Goal: Task Accomplishment & Management: Complete application form

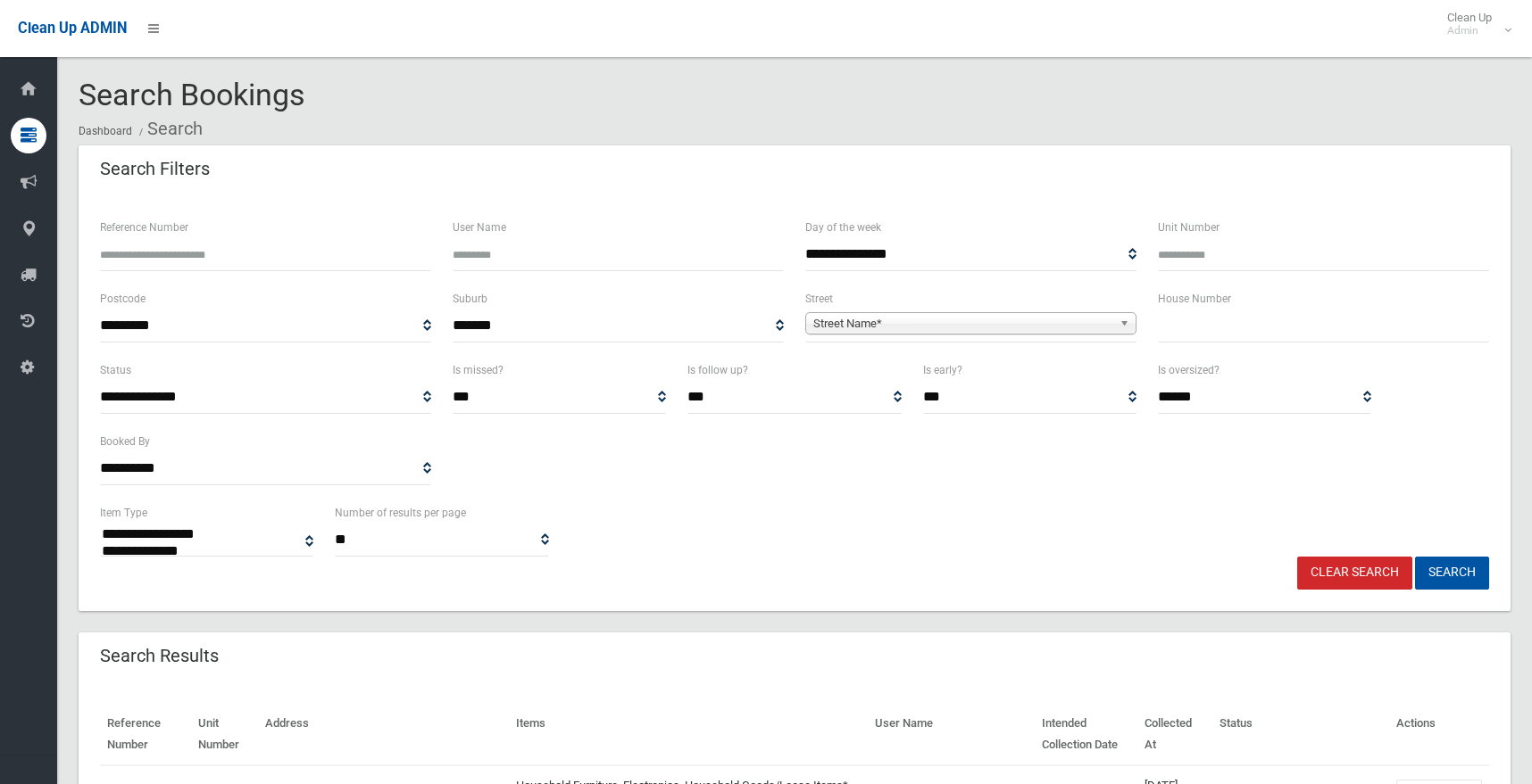
select select
click at [1208, 337] on input "text" at bounding box center [1323, 326] width 331 height 33
type input "**"
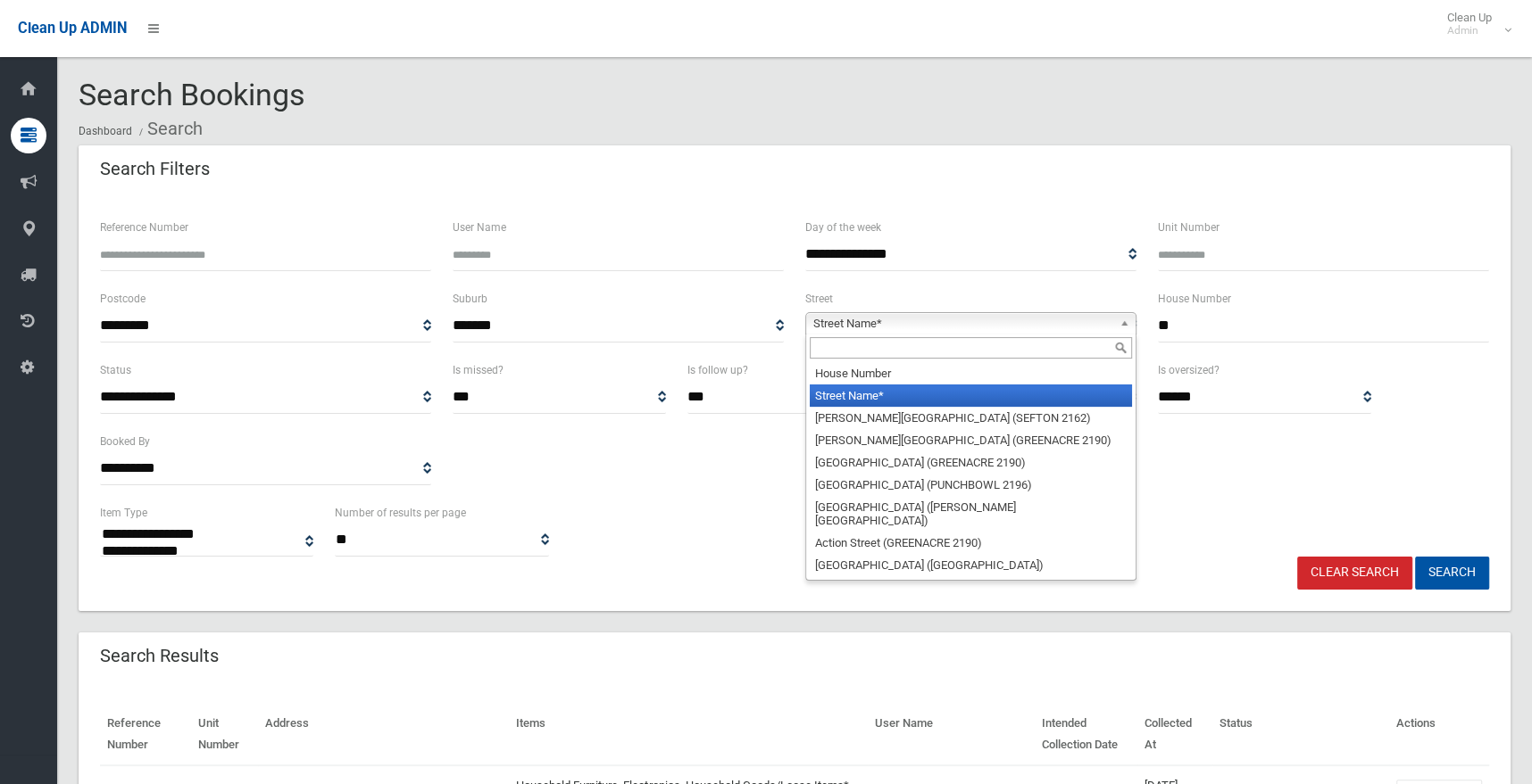
click at [903, 317] on span "Street Name*" at bounding box center [963, 324] width 299 height 21
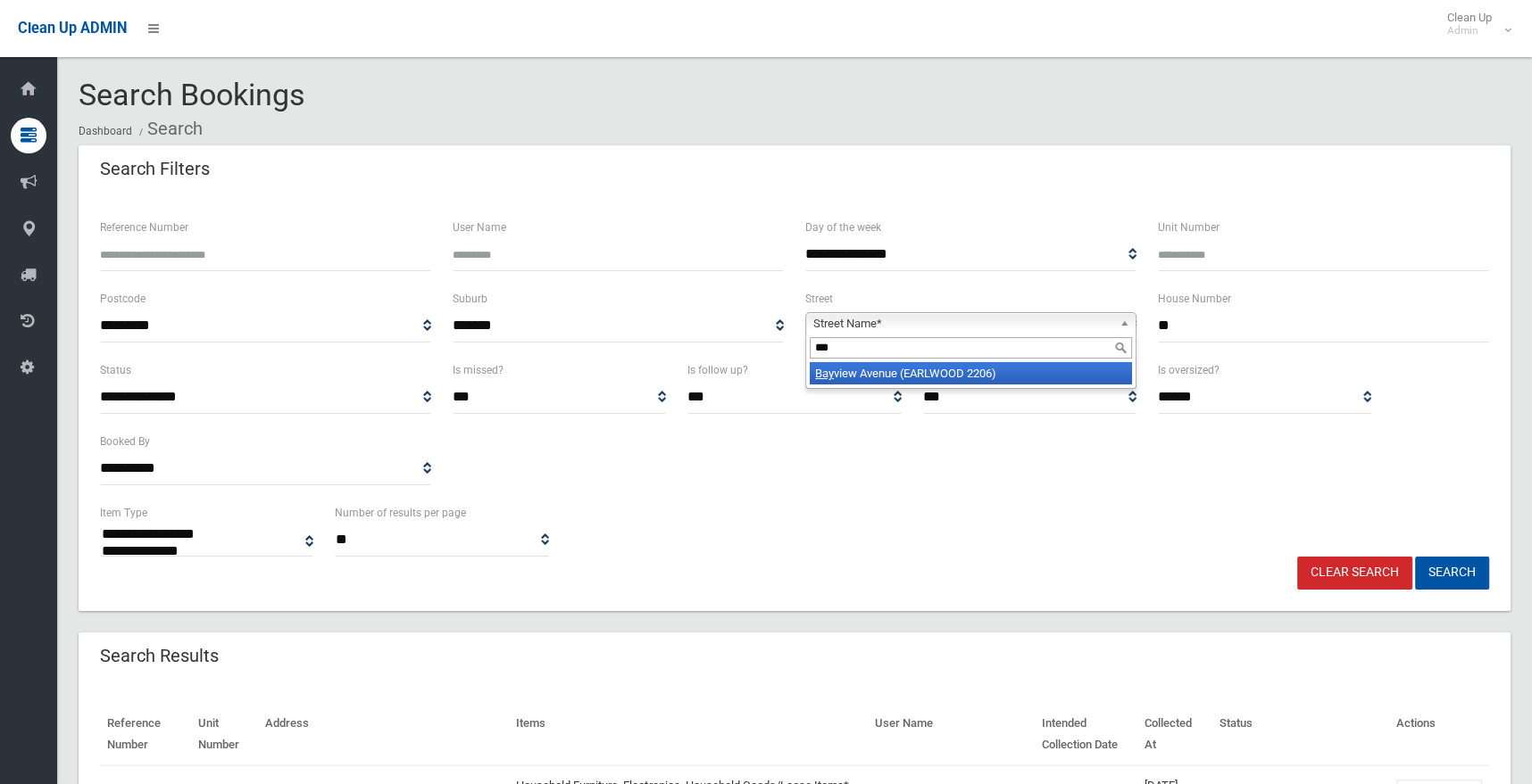
type input "***"
click at [885, 384] on li "Bay view Avenue (EARLWOOD 2206)" at bounding box center [971, 373] width 322 height 22
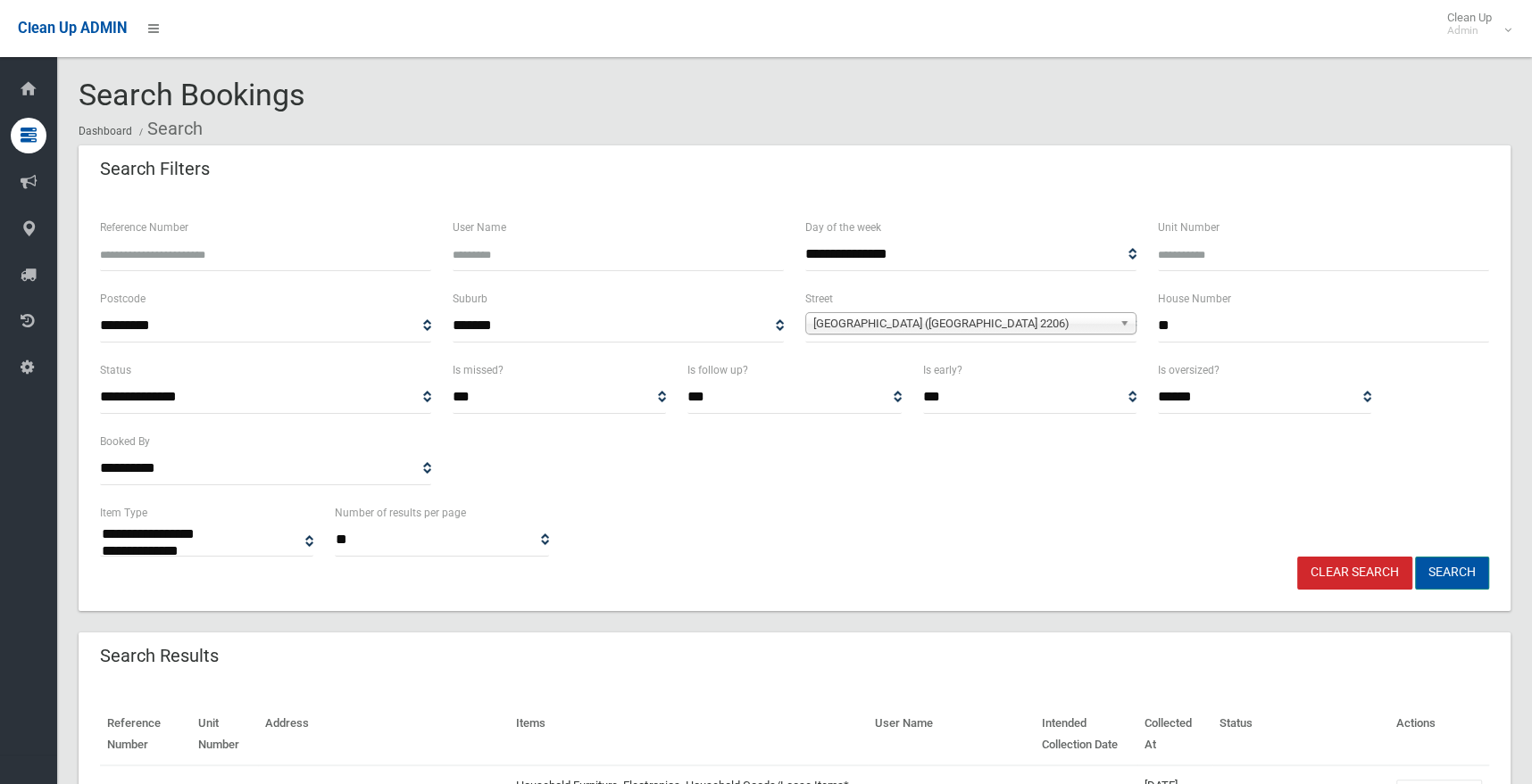
click at [1446, 574] on button "Search" at bounding box center [1452, 573] width 74 height 33
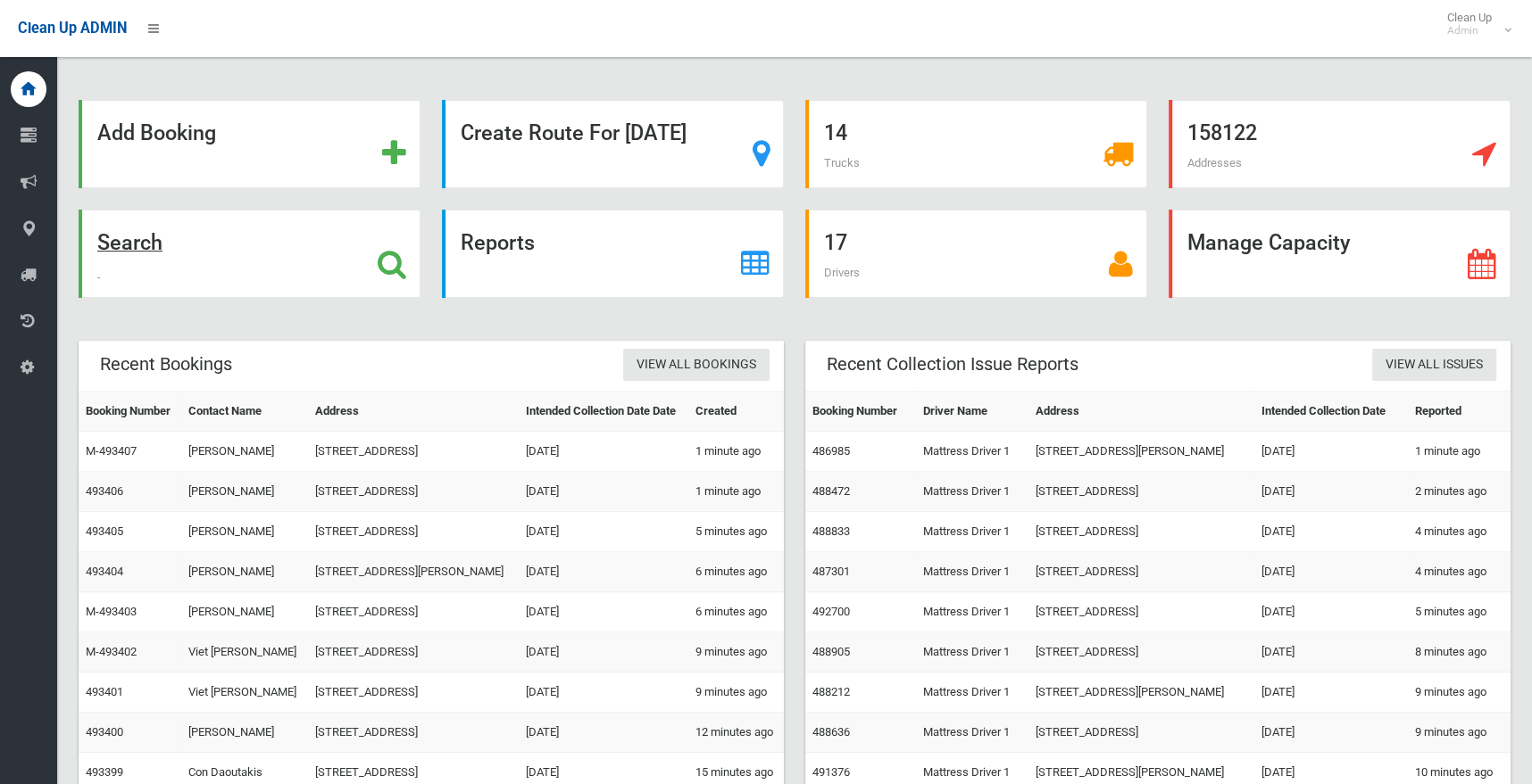
click at [125, 243] on strong "Search" at bounding box center [129, 243] width 65 height 25
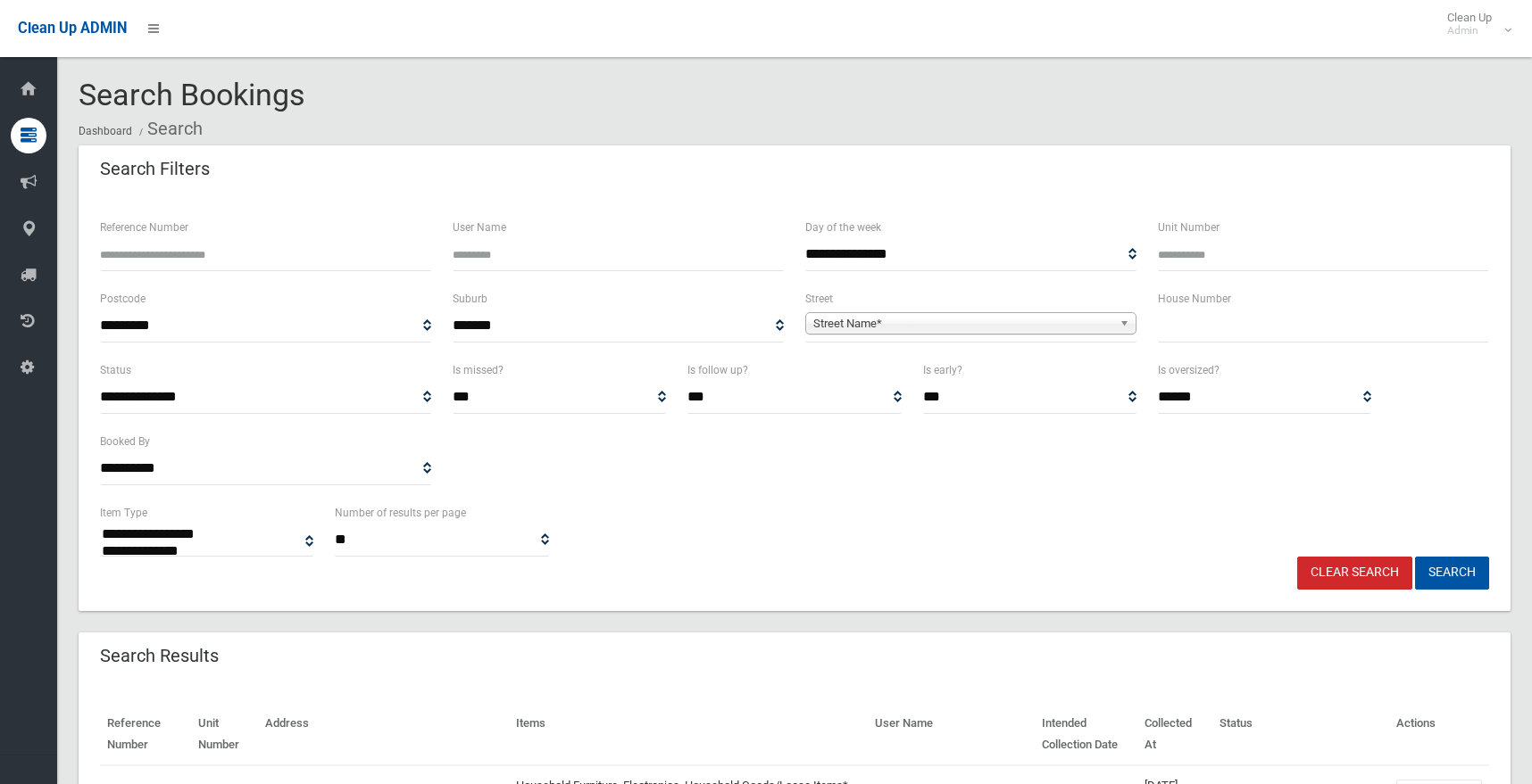
select select
click at [1252, 328] on input "text" at bounding box center [1323, 326] width 331 height 33
type input "**"
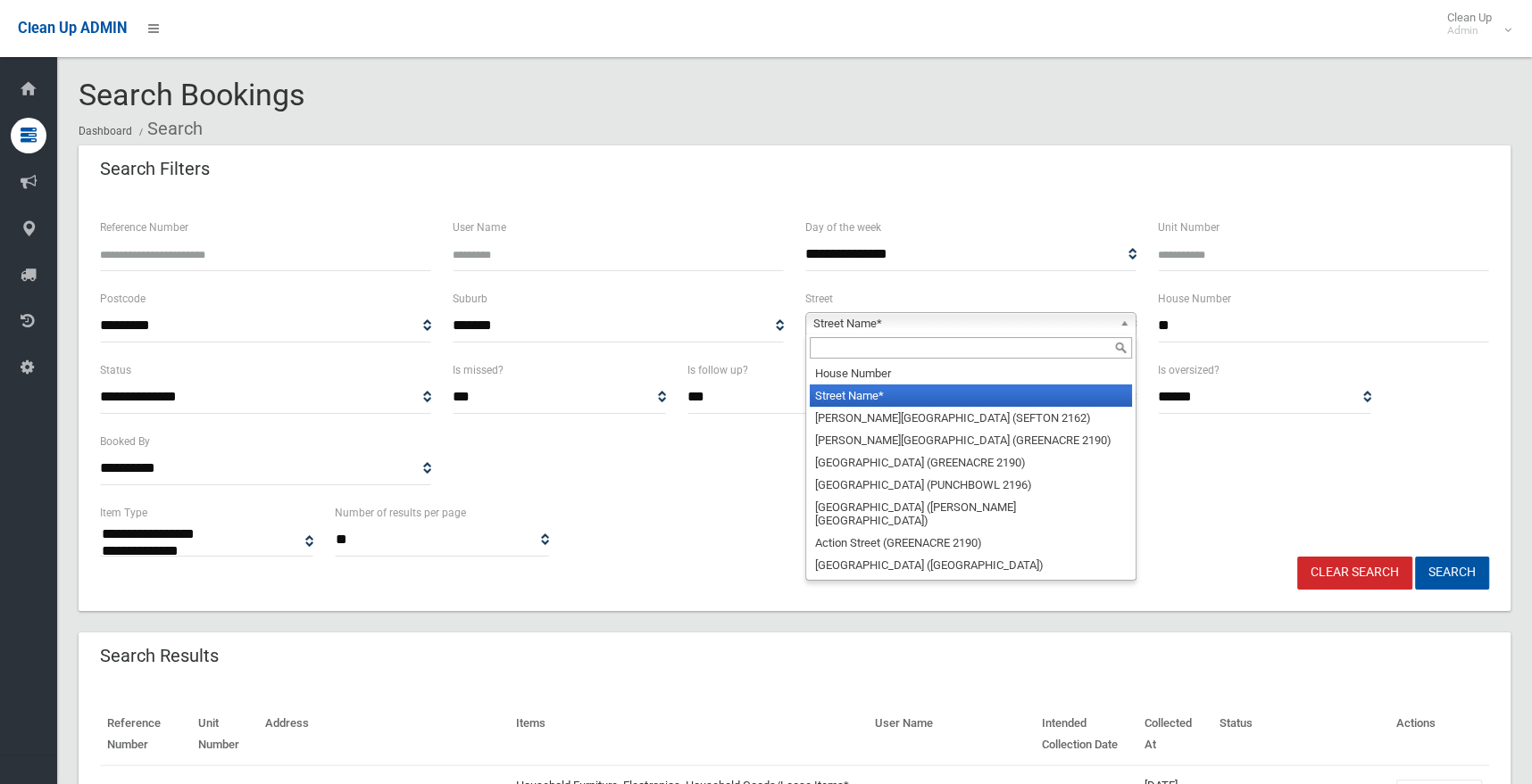
click at [875, 323] on span "Street Name*" at bounding box center [963, 324] width 299 height 21
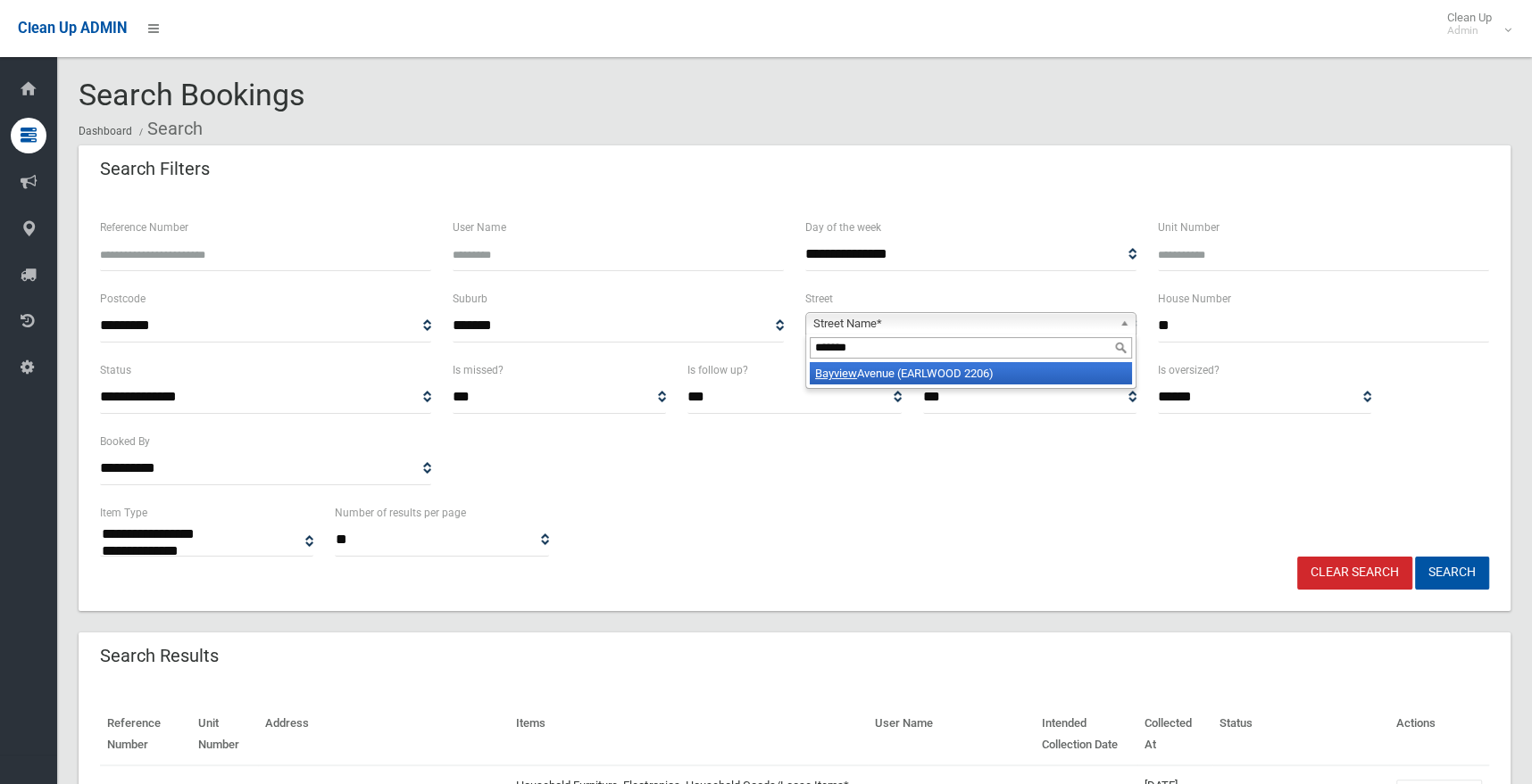
type input "*******"
click at [841, 382] on li "Bayview Avenue (EARLWOOD 2206)" at bounding box center [971, 373] width 322 height 22
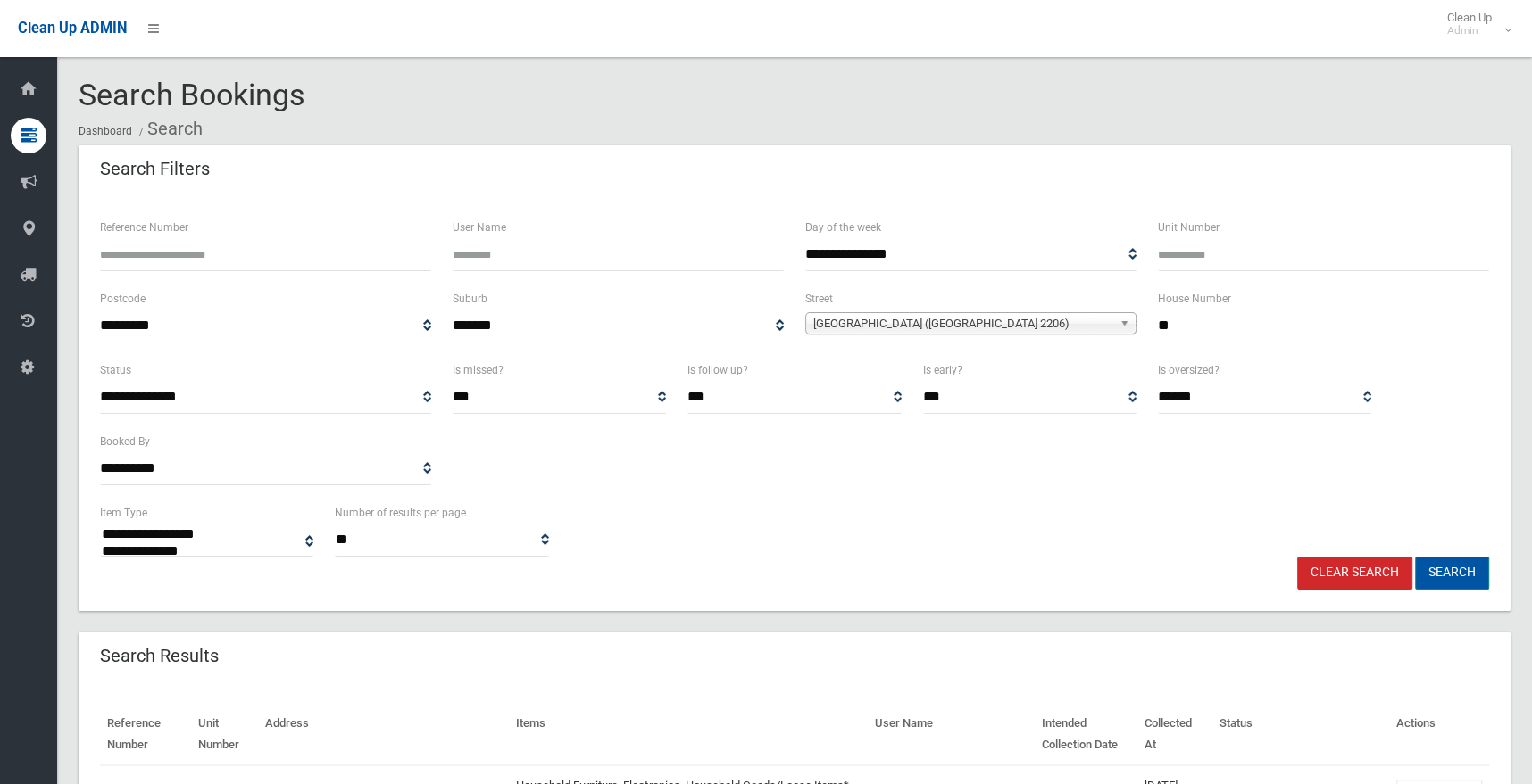
click at [1458, 564] on button "Search" at bounding box center [1452, 573] width 74 height 33
select select
click at [1393, 228] on div "Unit Number" at bounding box center [1323, 245] width 331 height 54
click at [1271, 196] on div "**********" at bounding box center [794, 378] width 1432 height 466
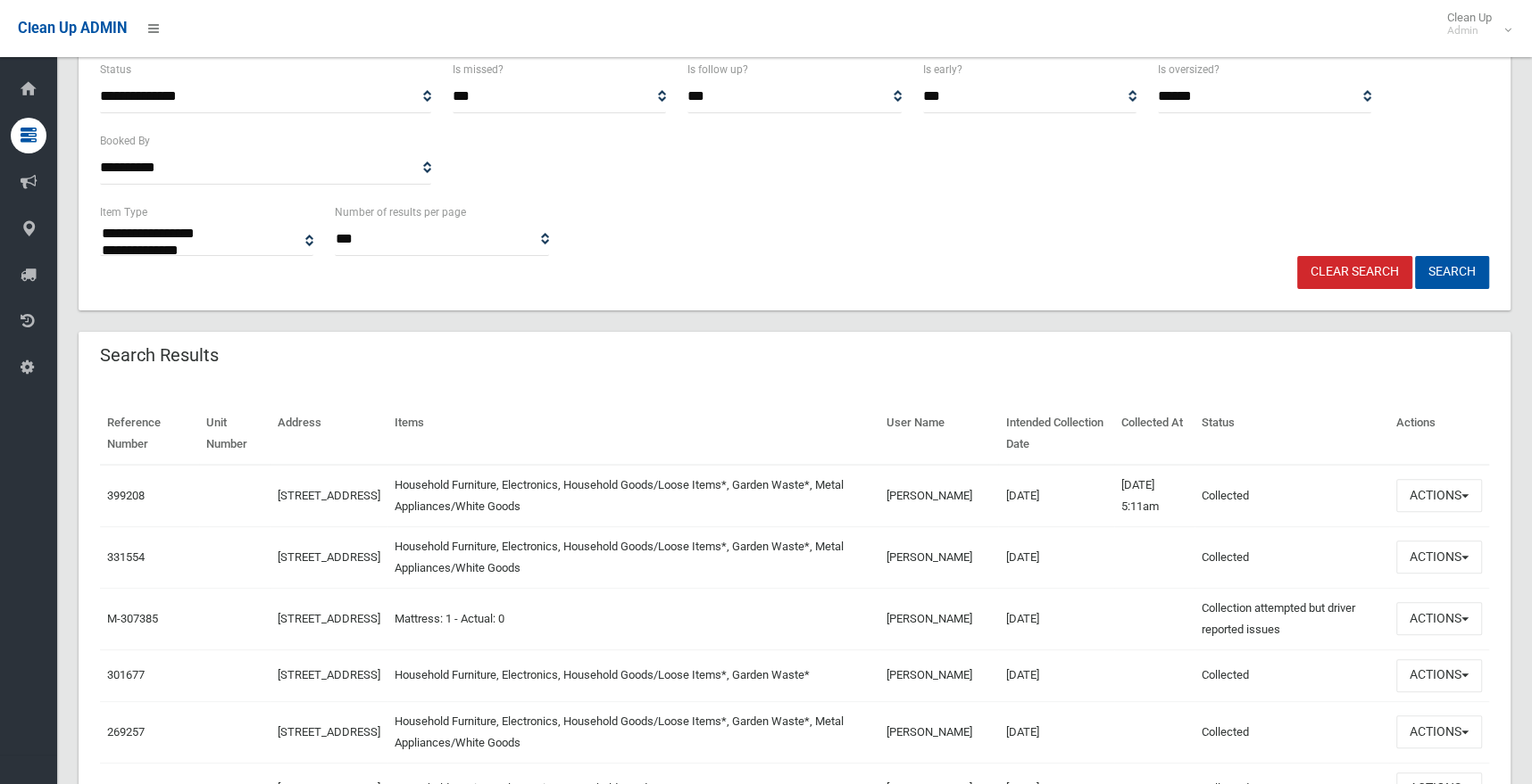
scroll to position [297, 0]
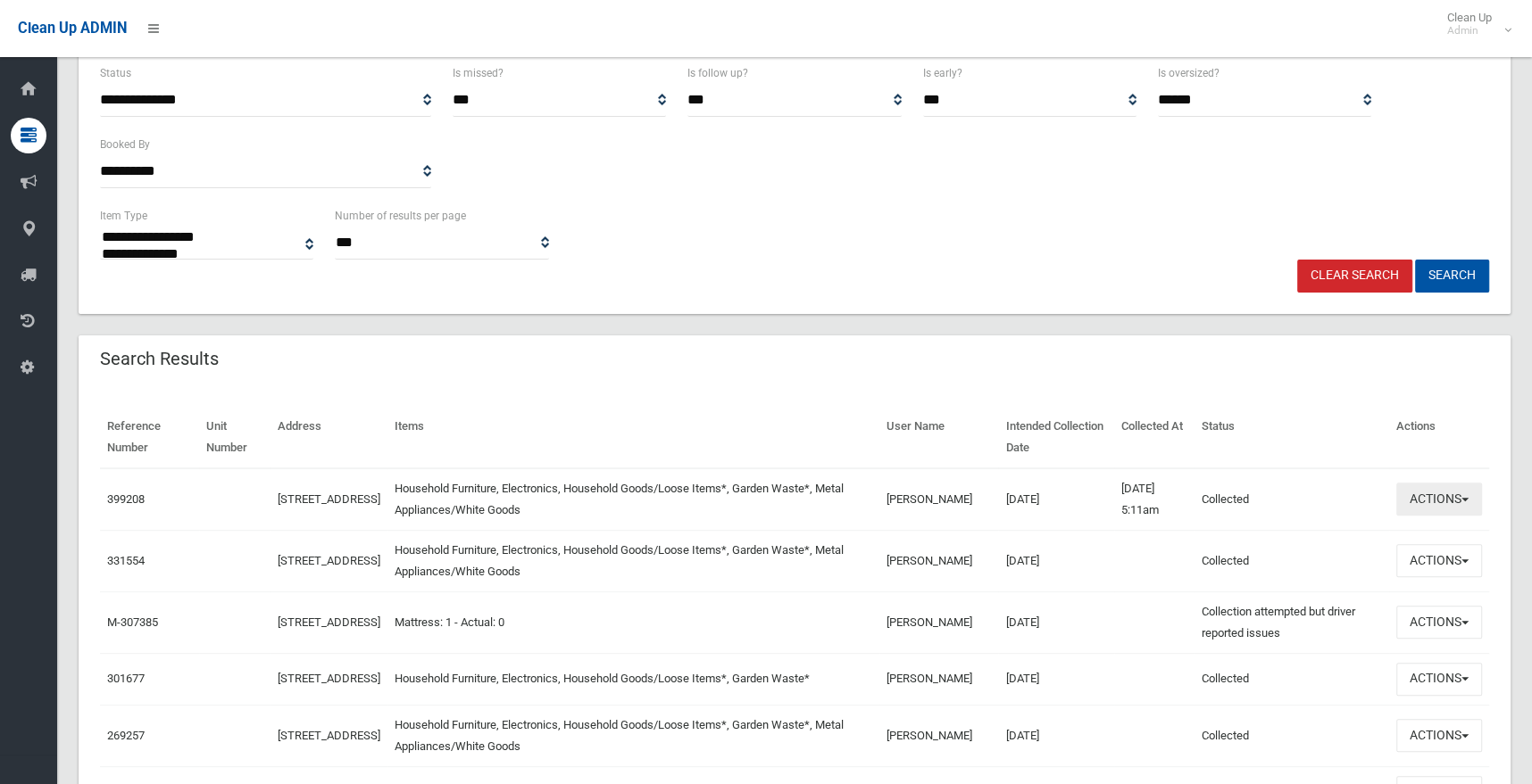
click at [1453, 499] on button "Actions" at bounding box center [1440, 500] width 85 height 33
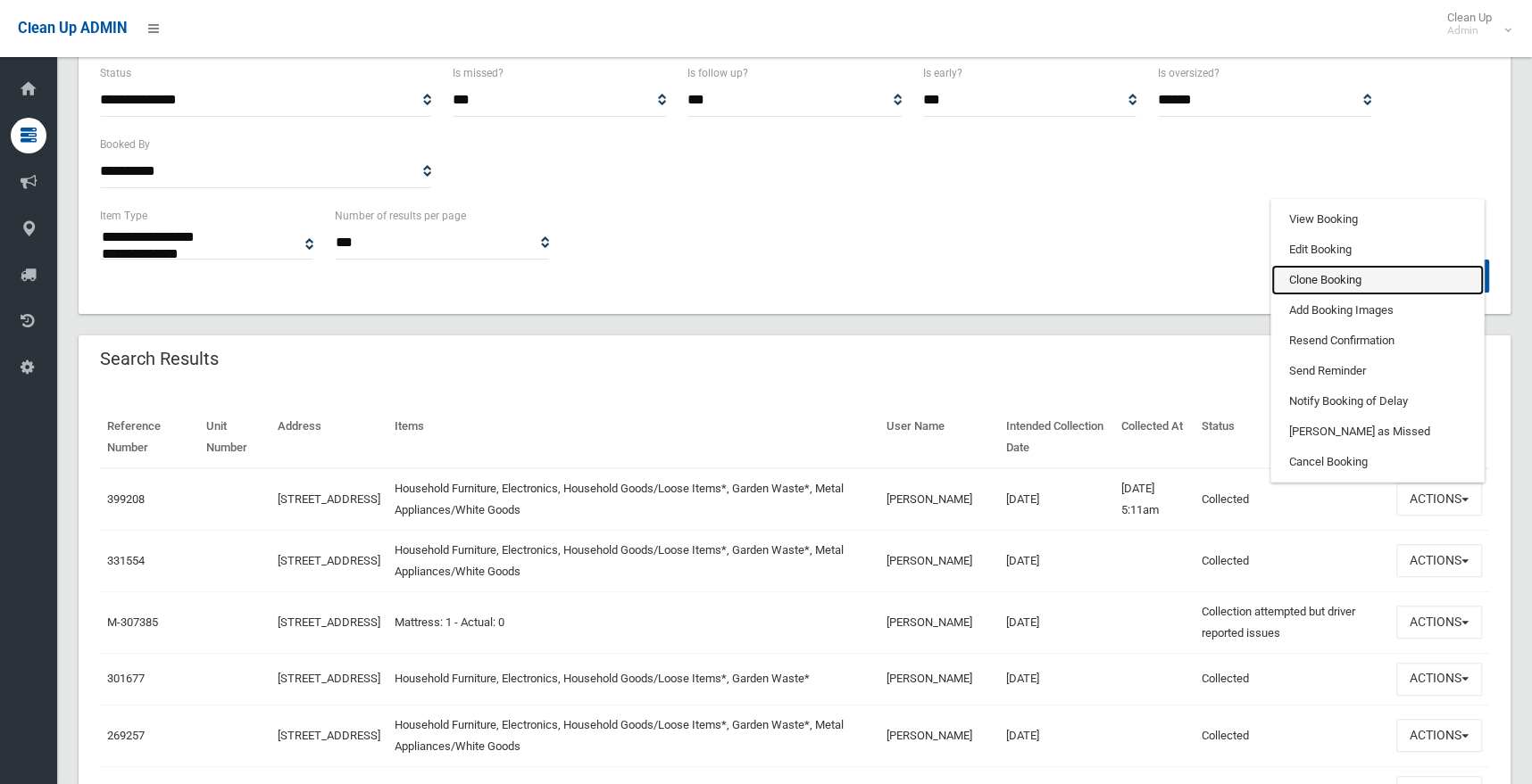
click at [1349, 274] on link "Clone Booking" at bounding box center [1378, 279] width 213 height 30
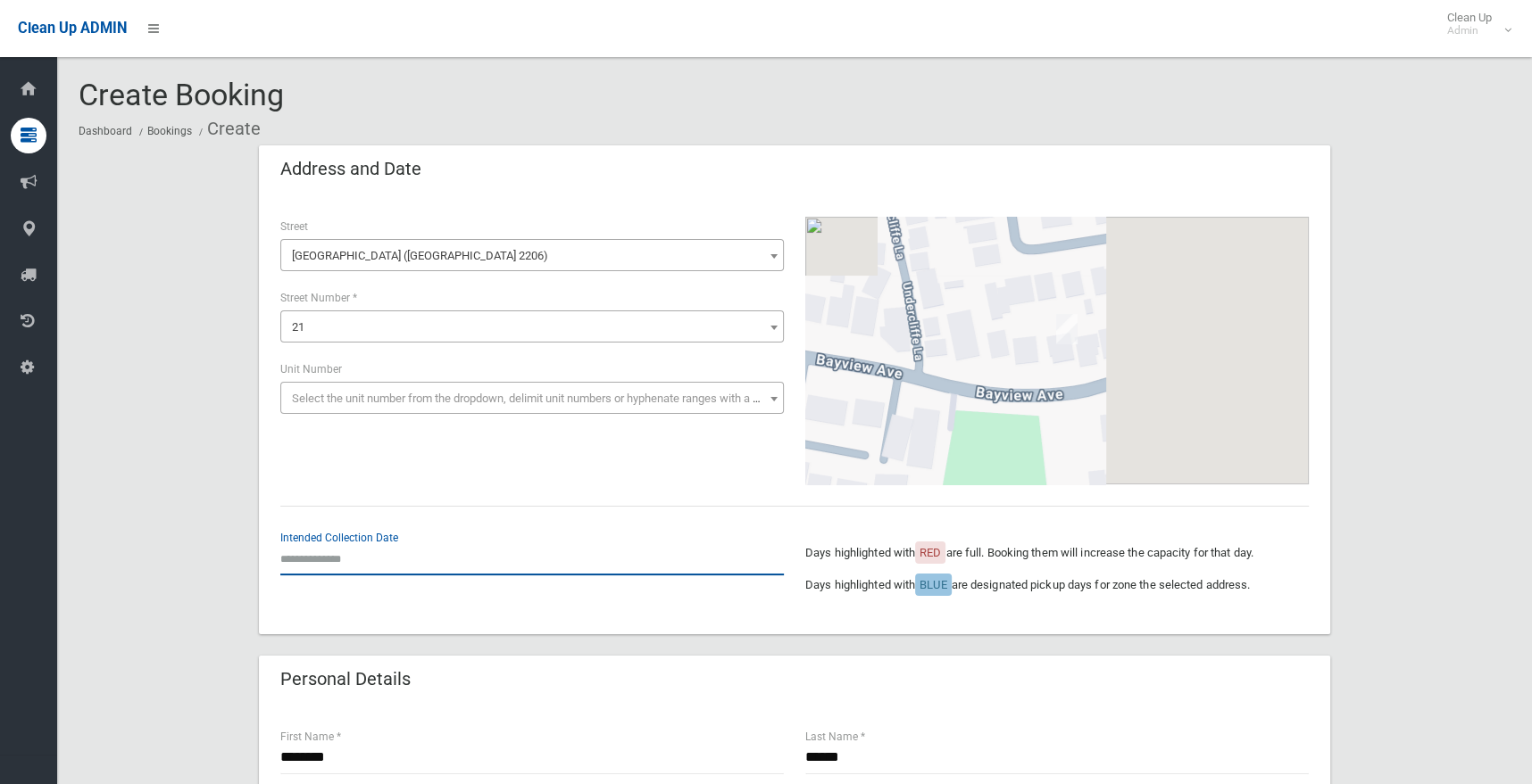
click at [314, 564] on input "text" at bounding box center [532, 559] width 504 height 33
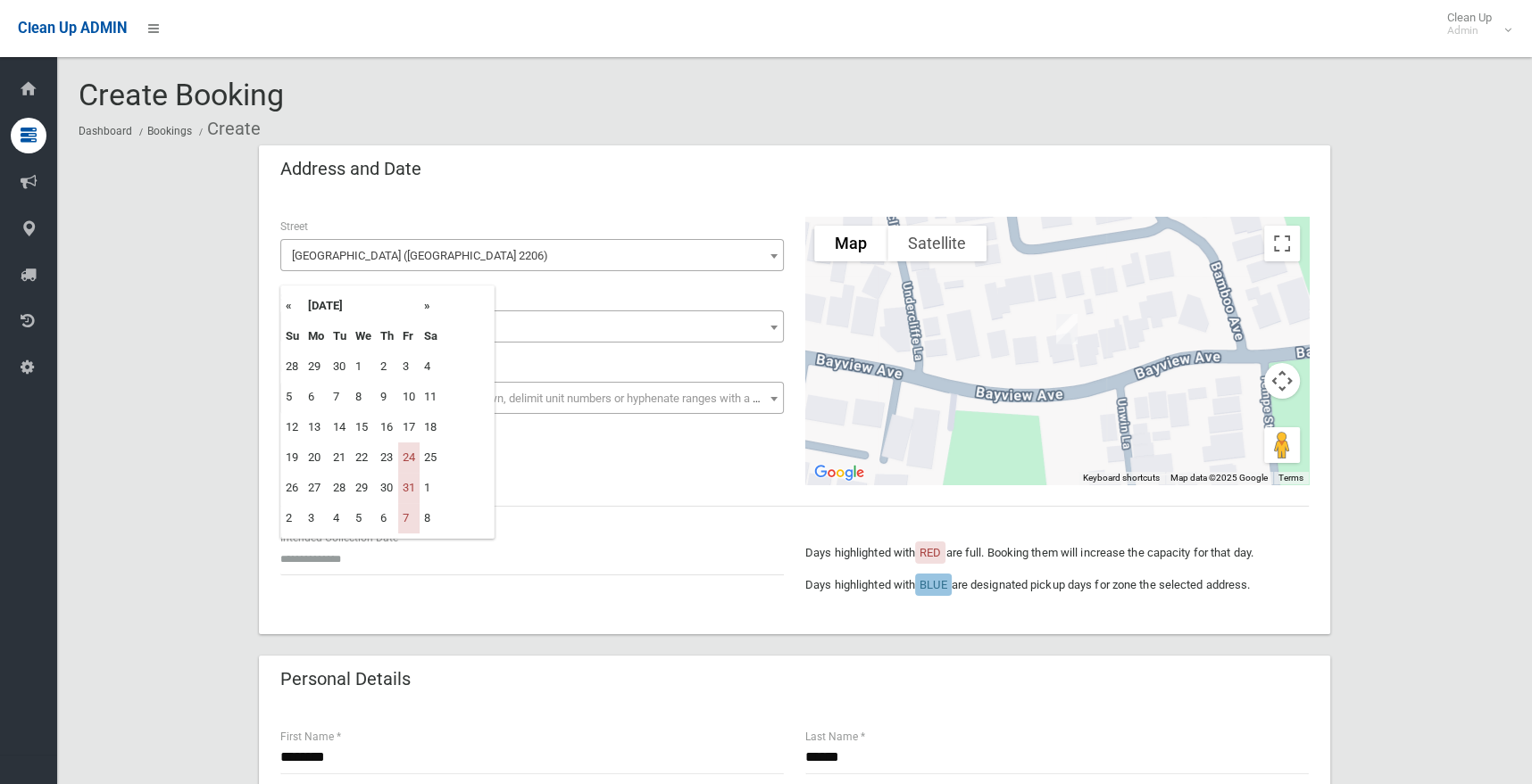
click at [431, 306] on th "»" at bounding box center [430, 306] width 22 height 30
click at [412, 437] on td "14" at bounding box center [409, 427] width 21 height 30
type input "**********"
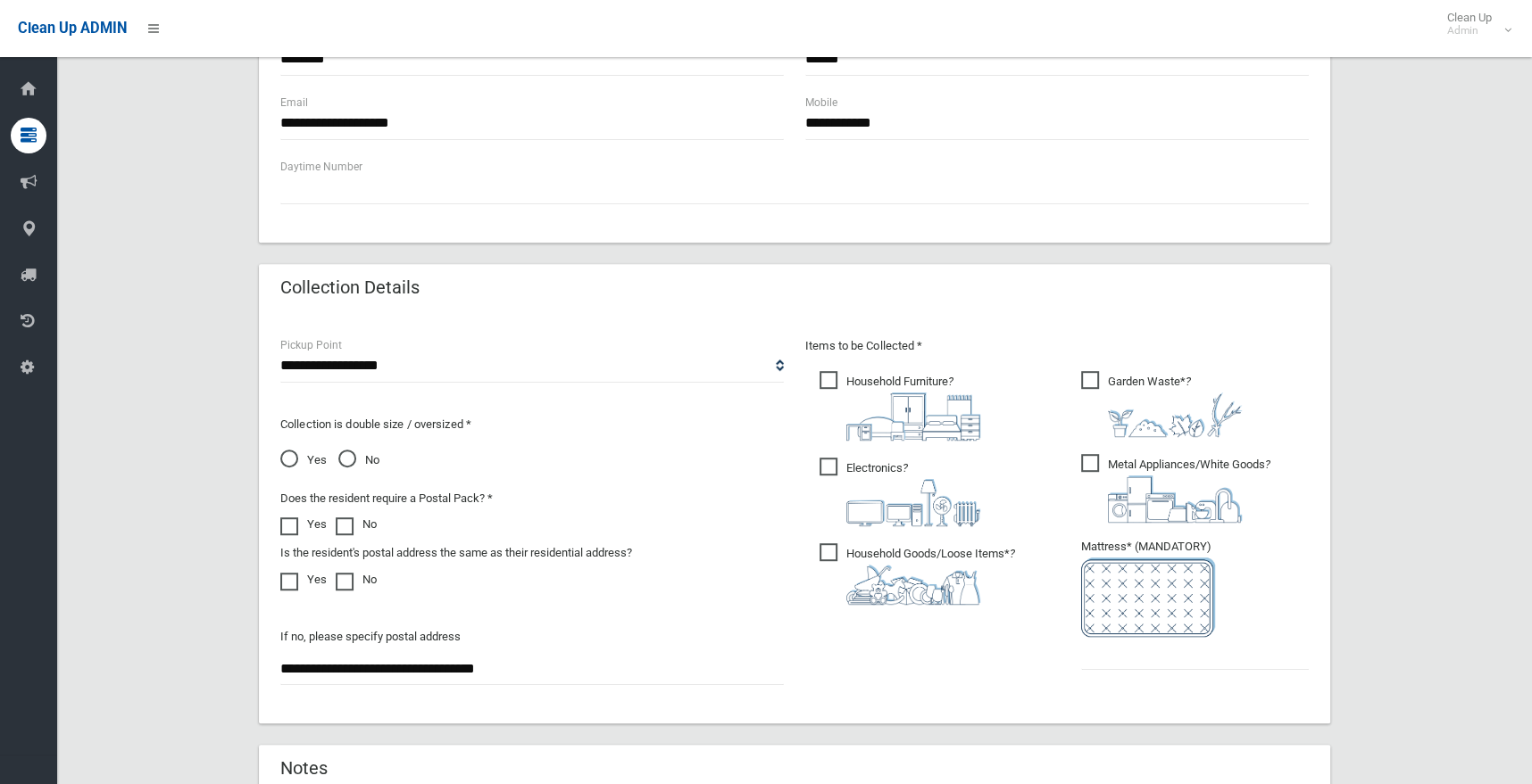
scroll to position [713, 0]
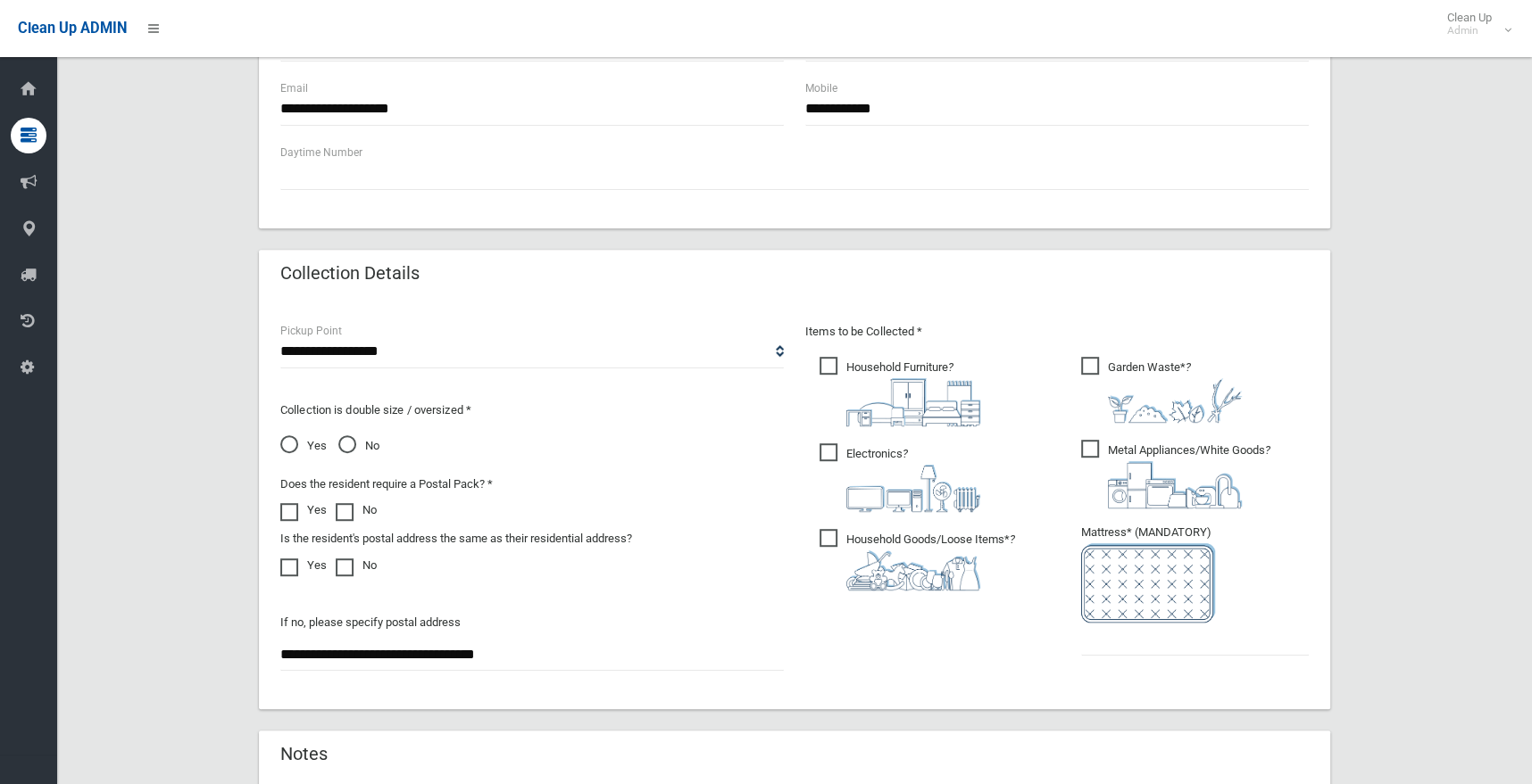
click at [1098, 654] on ul "Garden Waste* ?" at bounding box center [1187, 511] width 242 height 316
click at [1096, 642] on input "text" at bounding box center [1195, 639] width 228 height 33
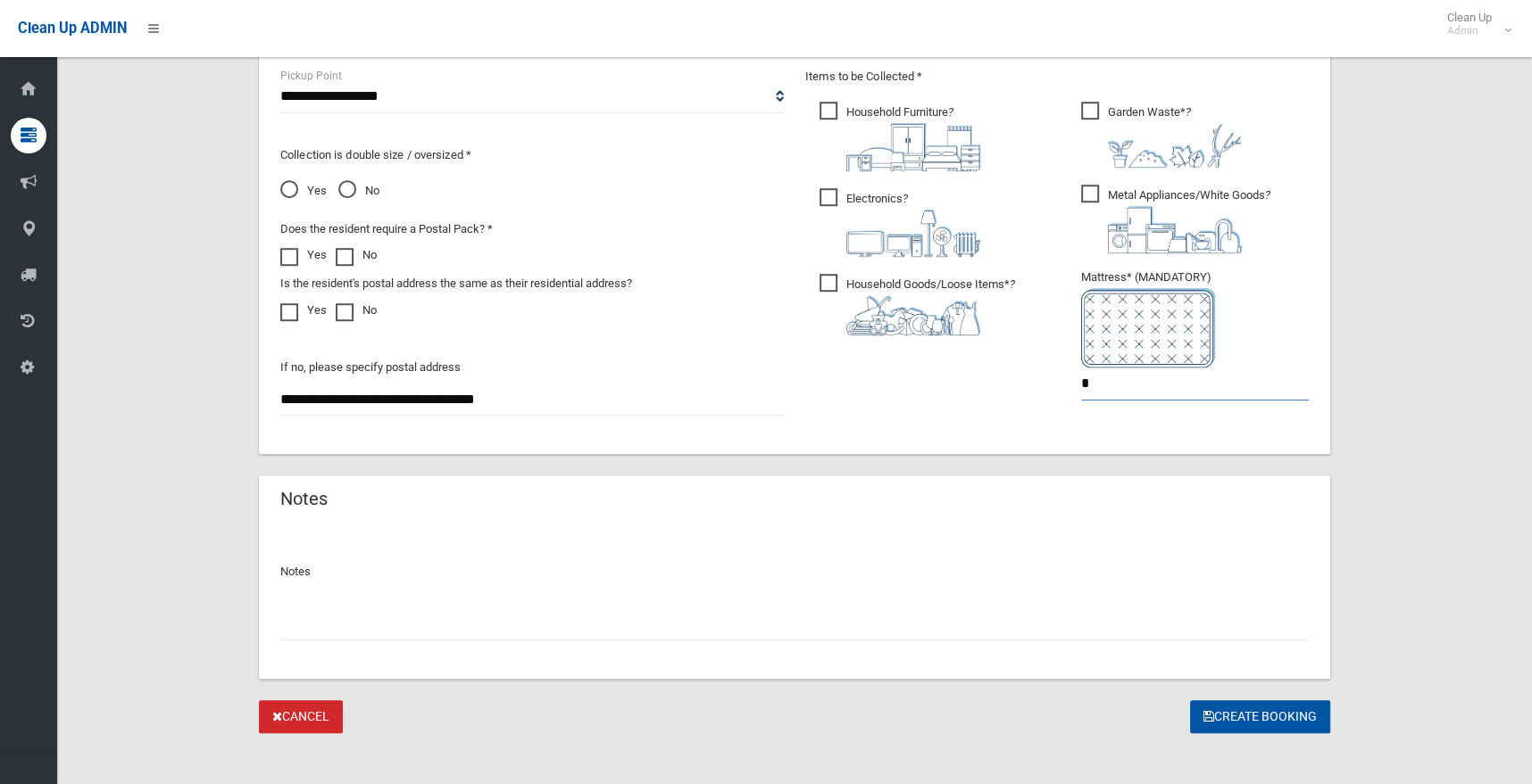
scroll to position [981, 0]
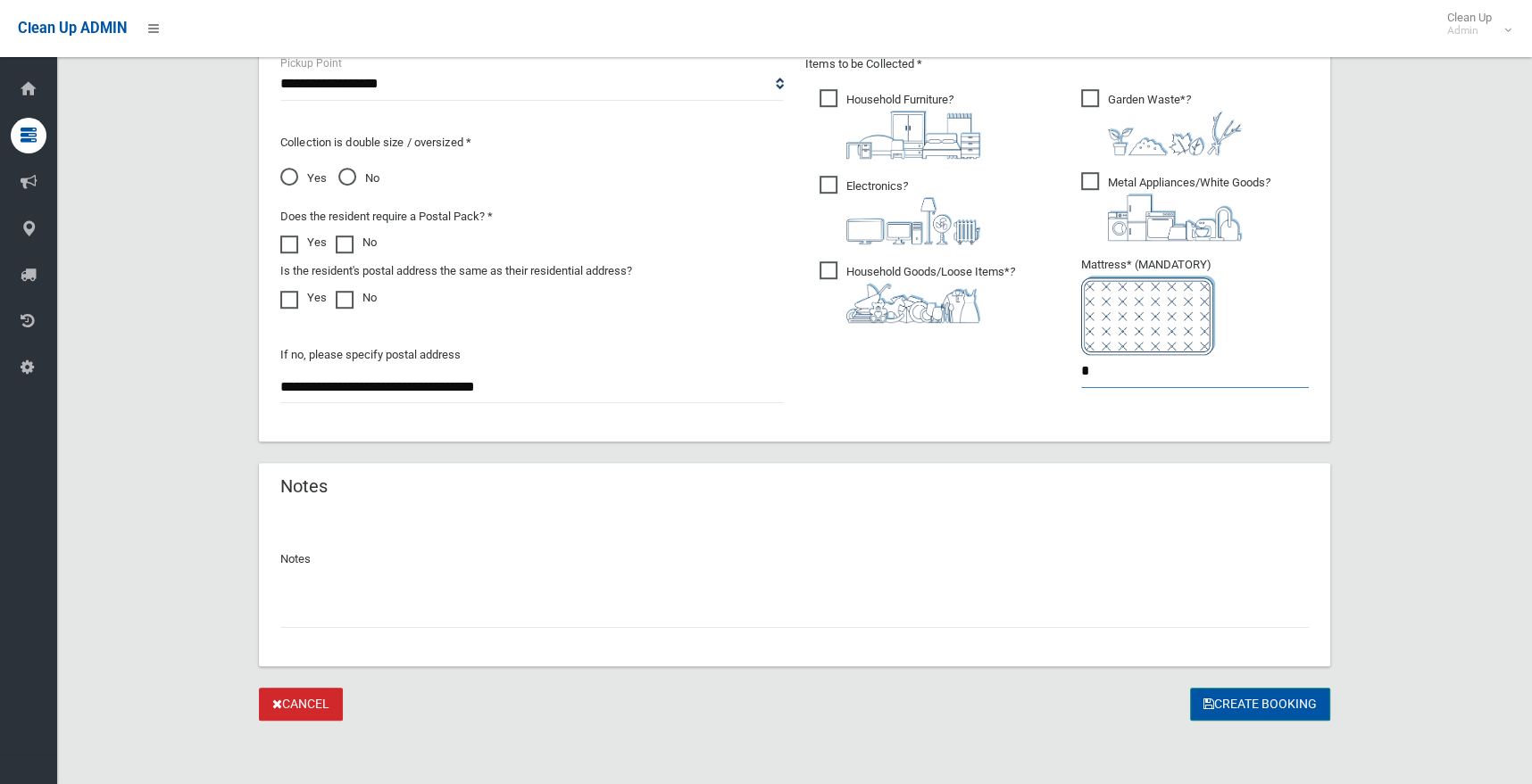
type input "*"
click at [1235, 702] on button "Create Booking" at bounding box center [1260, 704] width 140 height 33
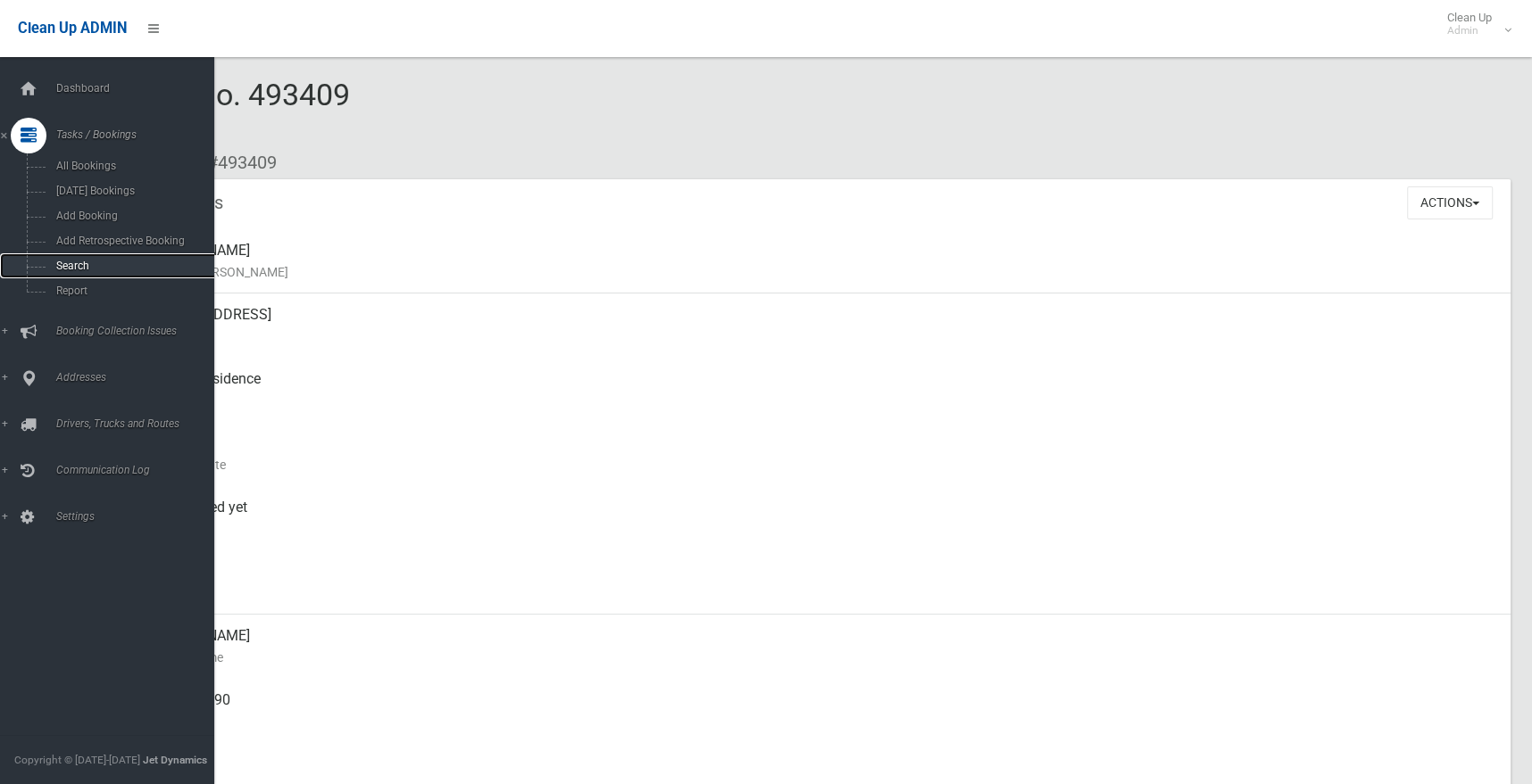
click at [63, 261] on span "Search" at bounding box center [131, 266] width 161 height 13
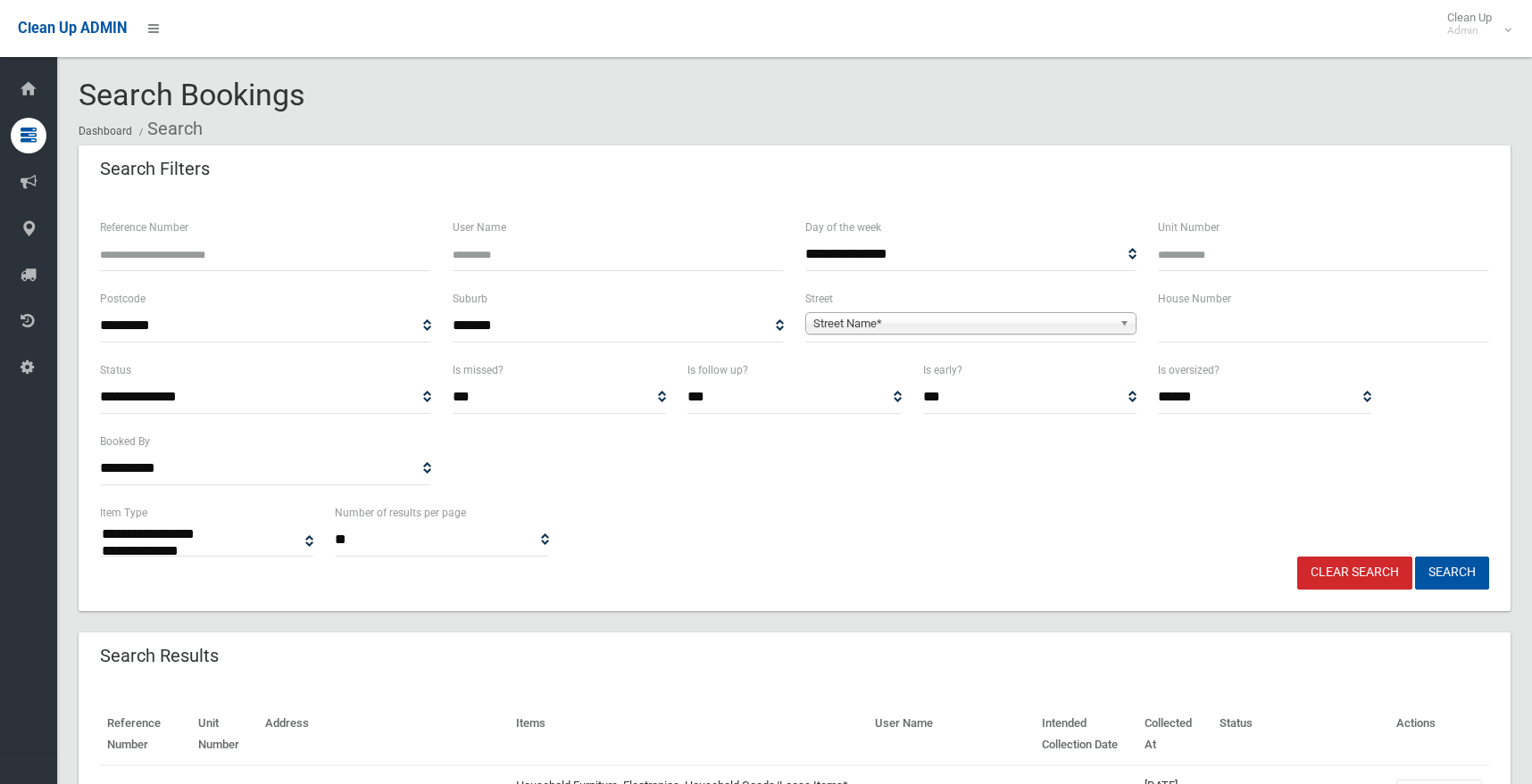
select select
click at [1214, 329] on input "text" at bounding box center [1323, 326] width 331 height 33
type input "***"
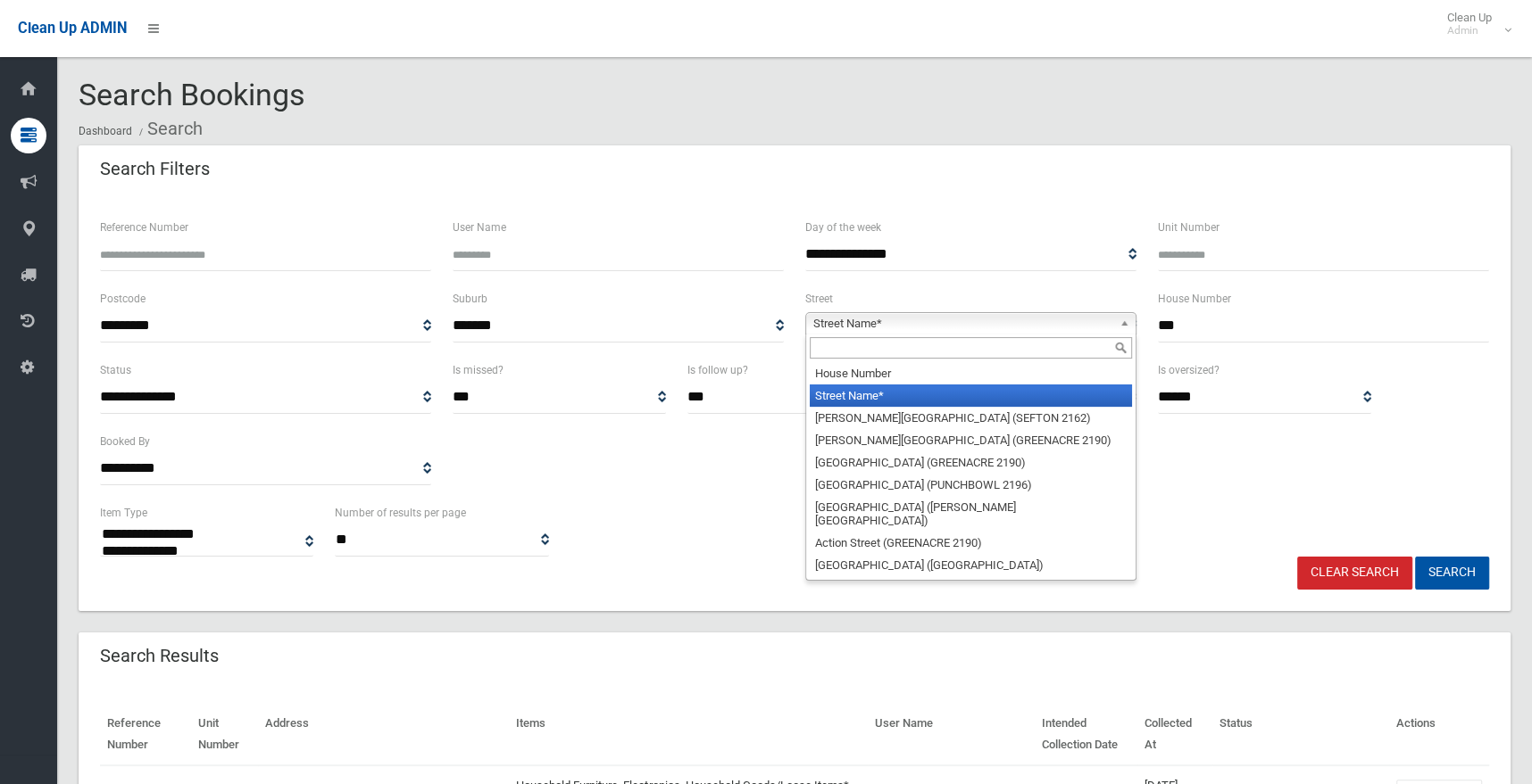
click at [910, 320] on span "Street Name*" at bounding box center [963, 324] width 299 height 21
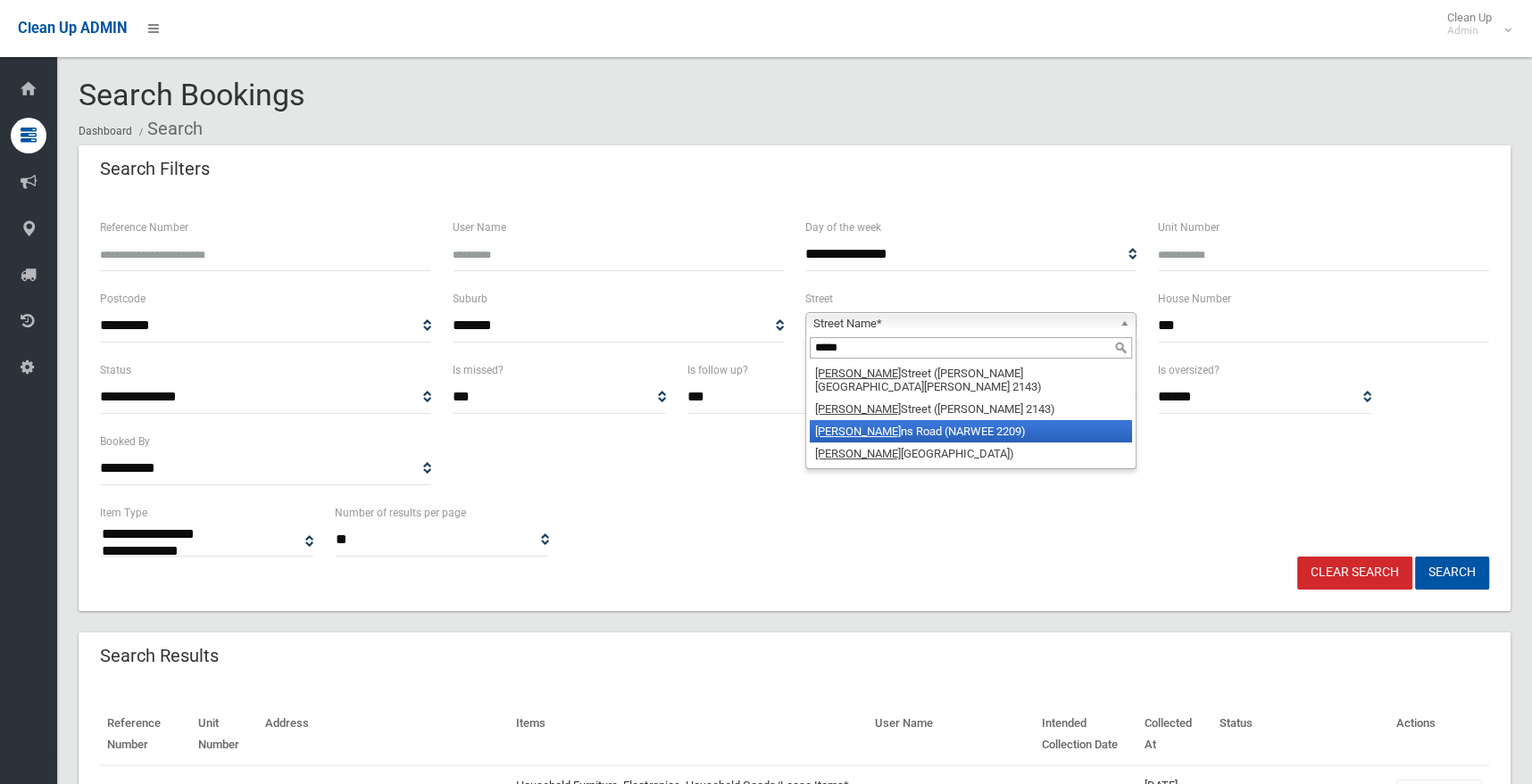
type input "*****"
click at [880, 420] on li "Hanna ns Road (NARWEE 2209)" at bounding box center [971, 431] width 322 height 22
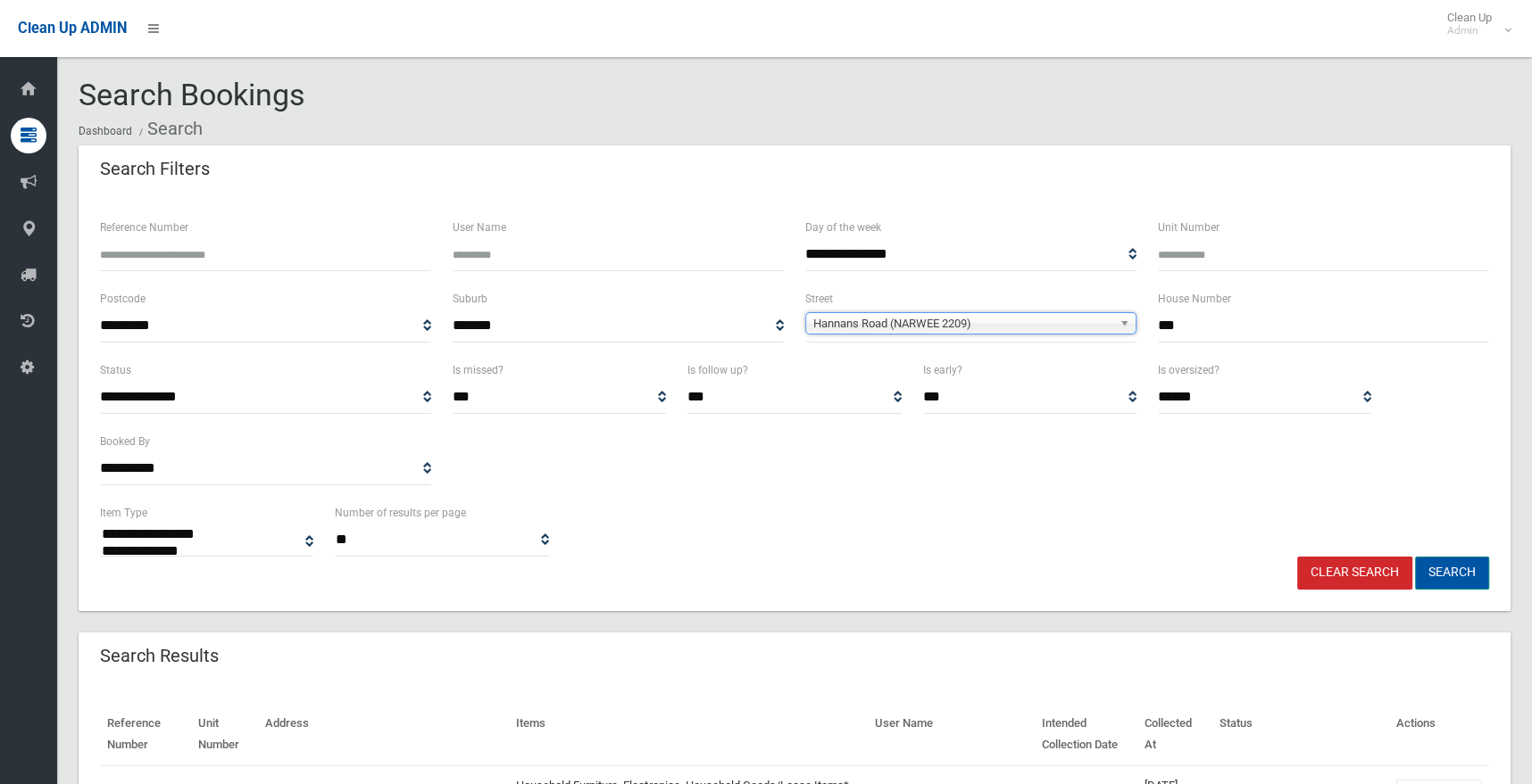
click at [1453, 568] on button "Search" at bounding box center [1452, 573] width 74 height 33
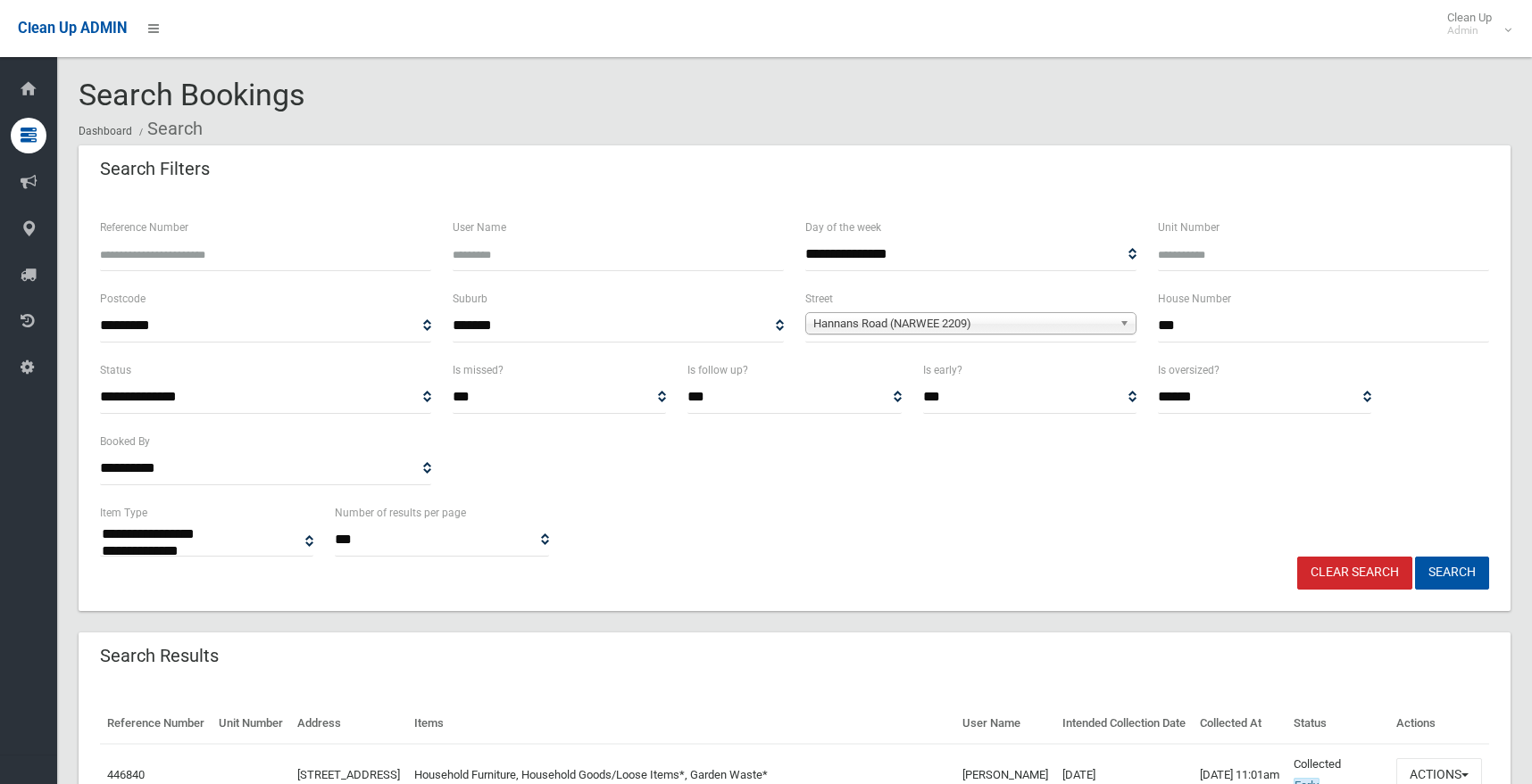
select select
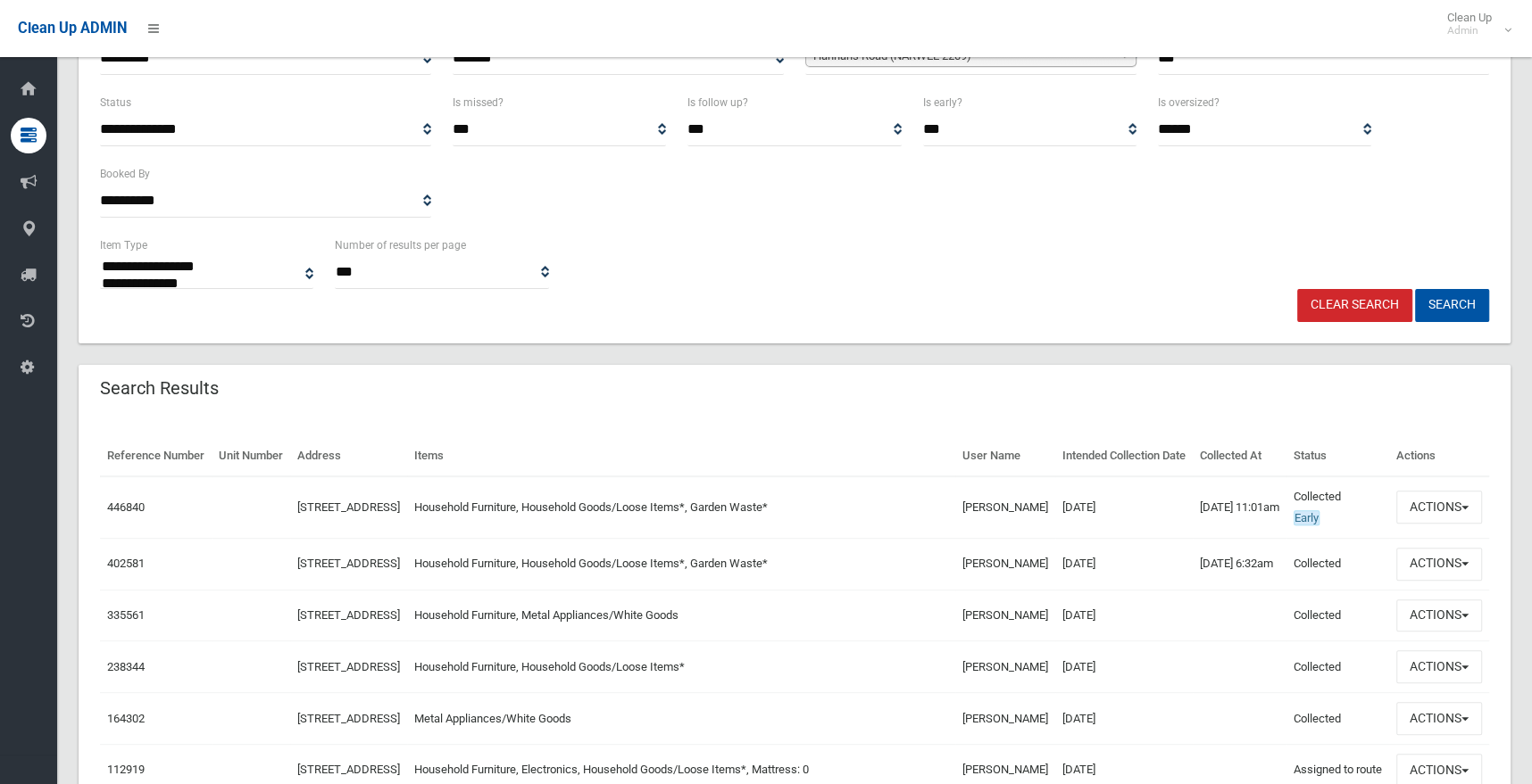
scroll to position [356, 0]
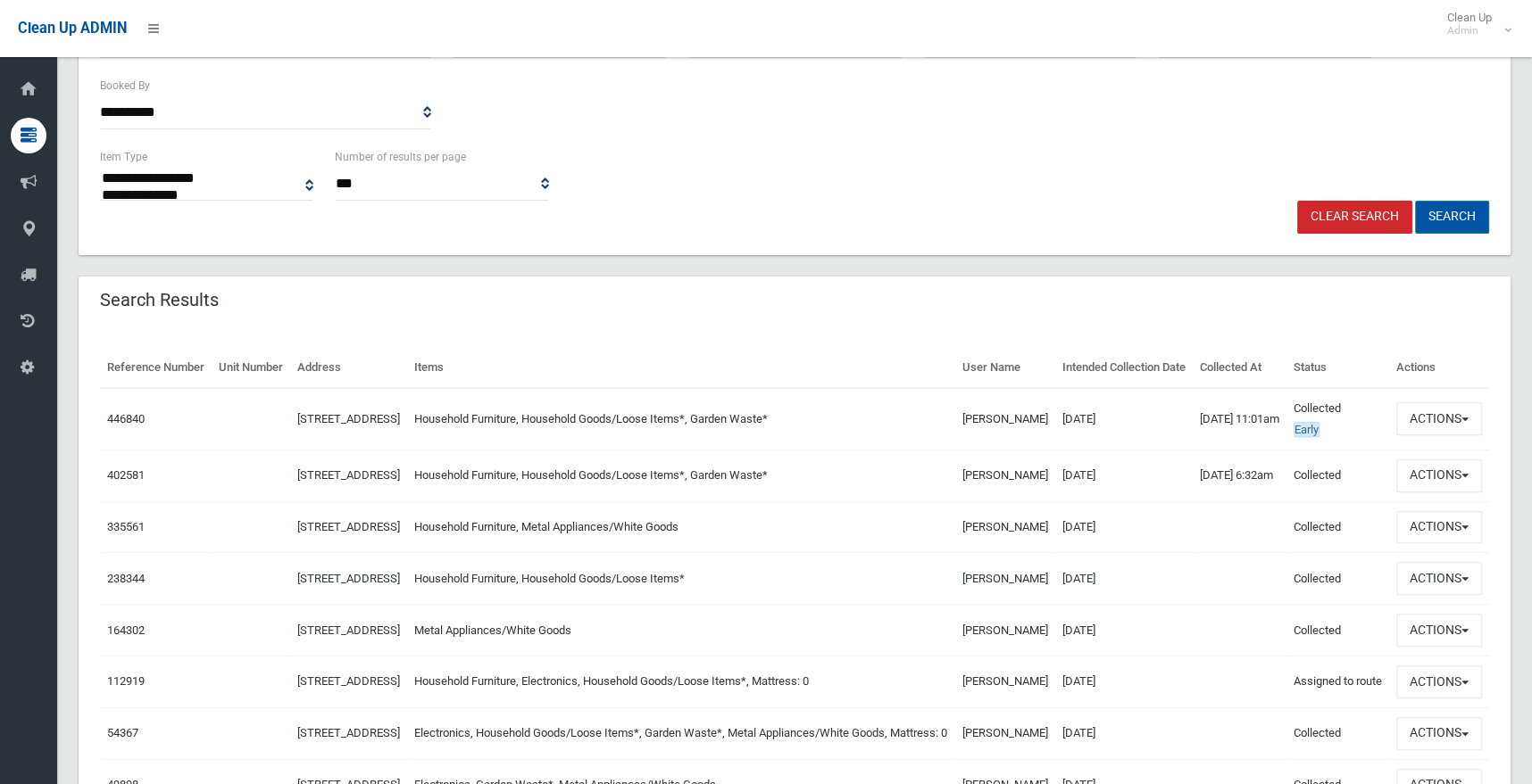
click at [1470, 208] on button "Search" at bounding box center [1452, 217] width 74 height 33
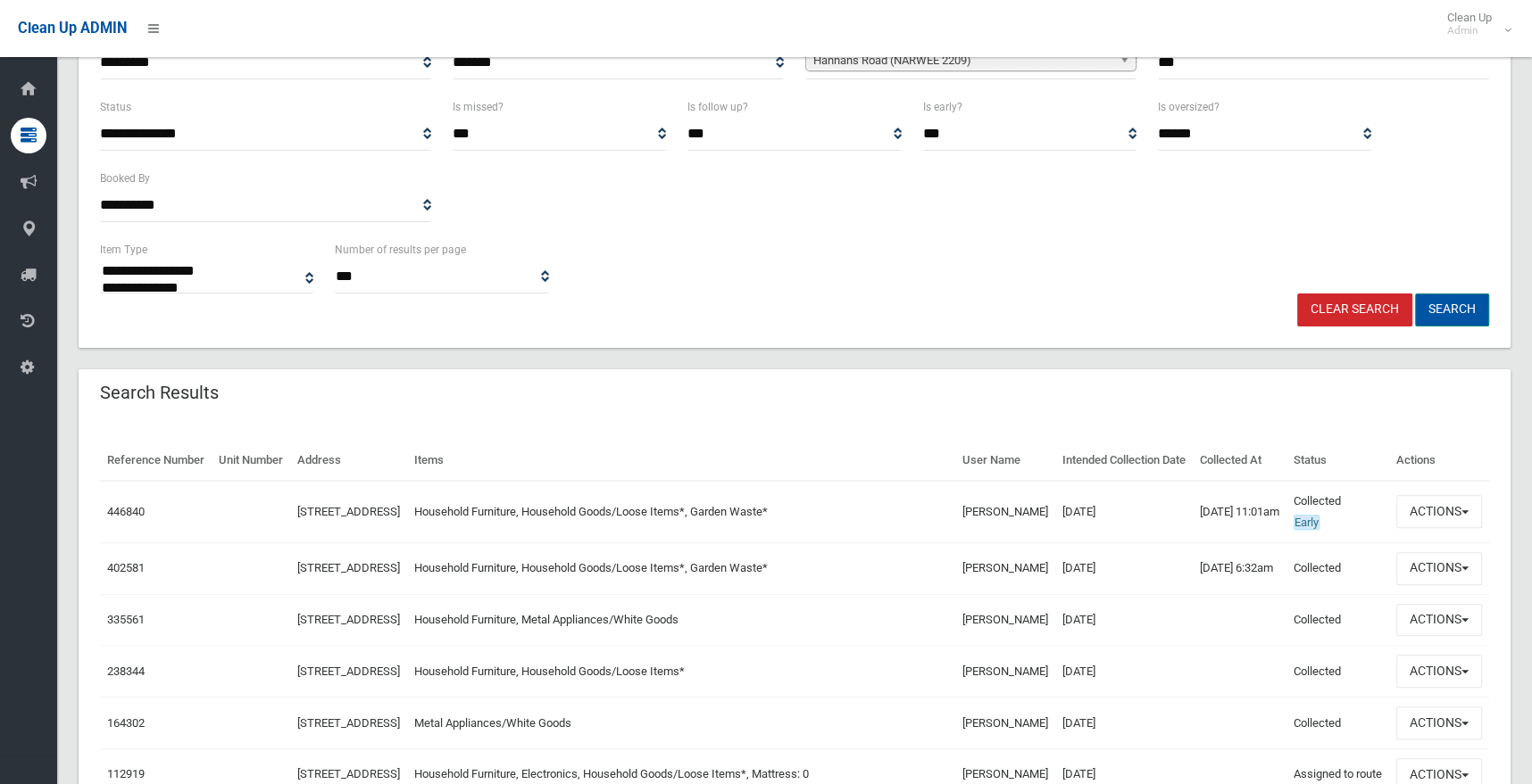
scroll to position [153, 0]
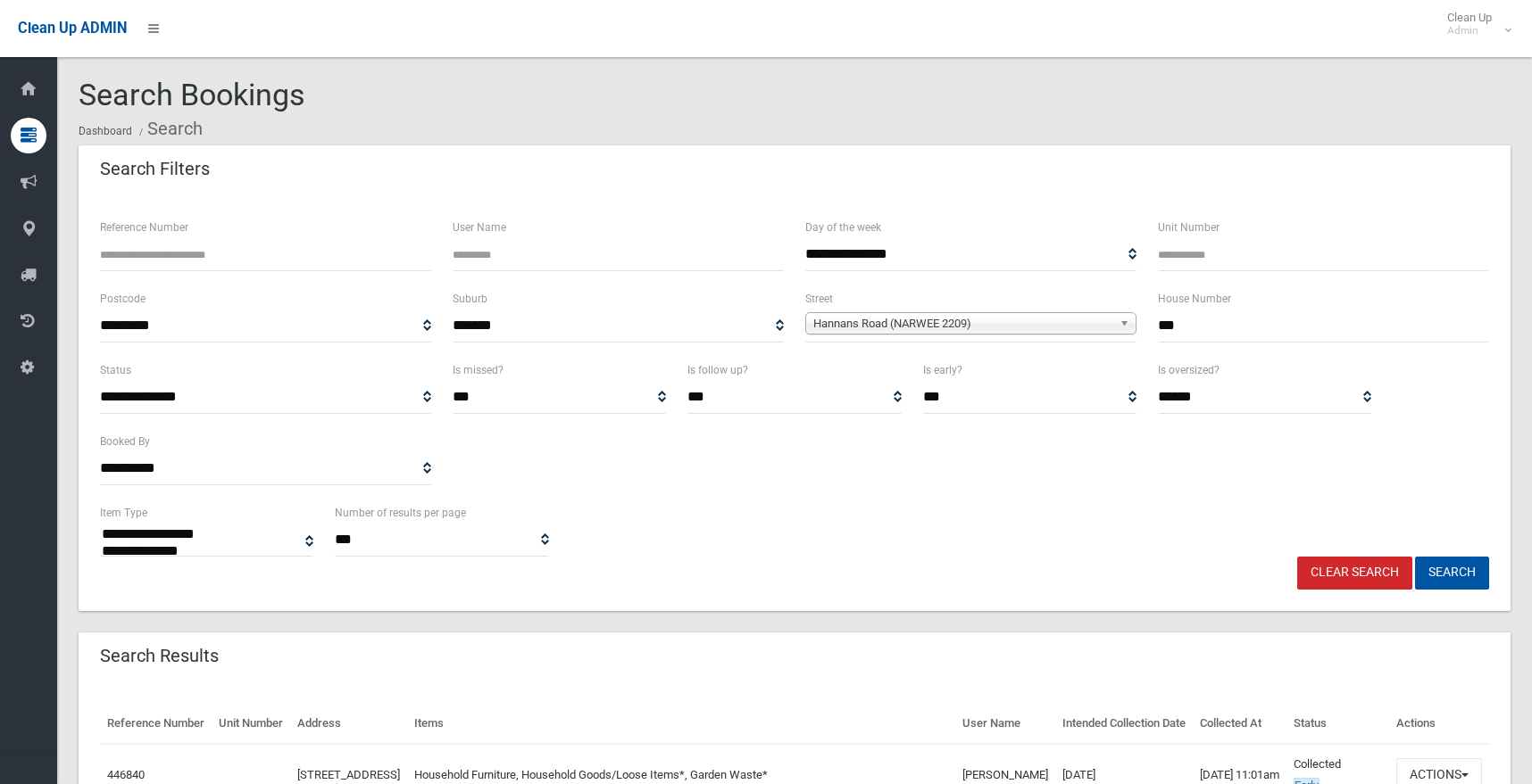
select select
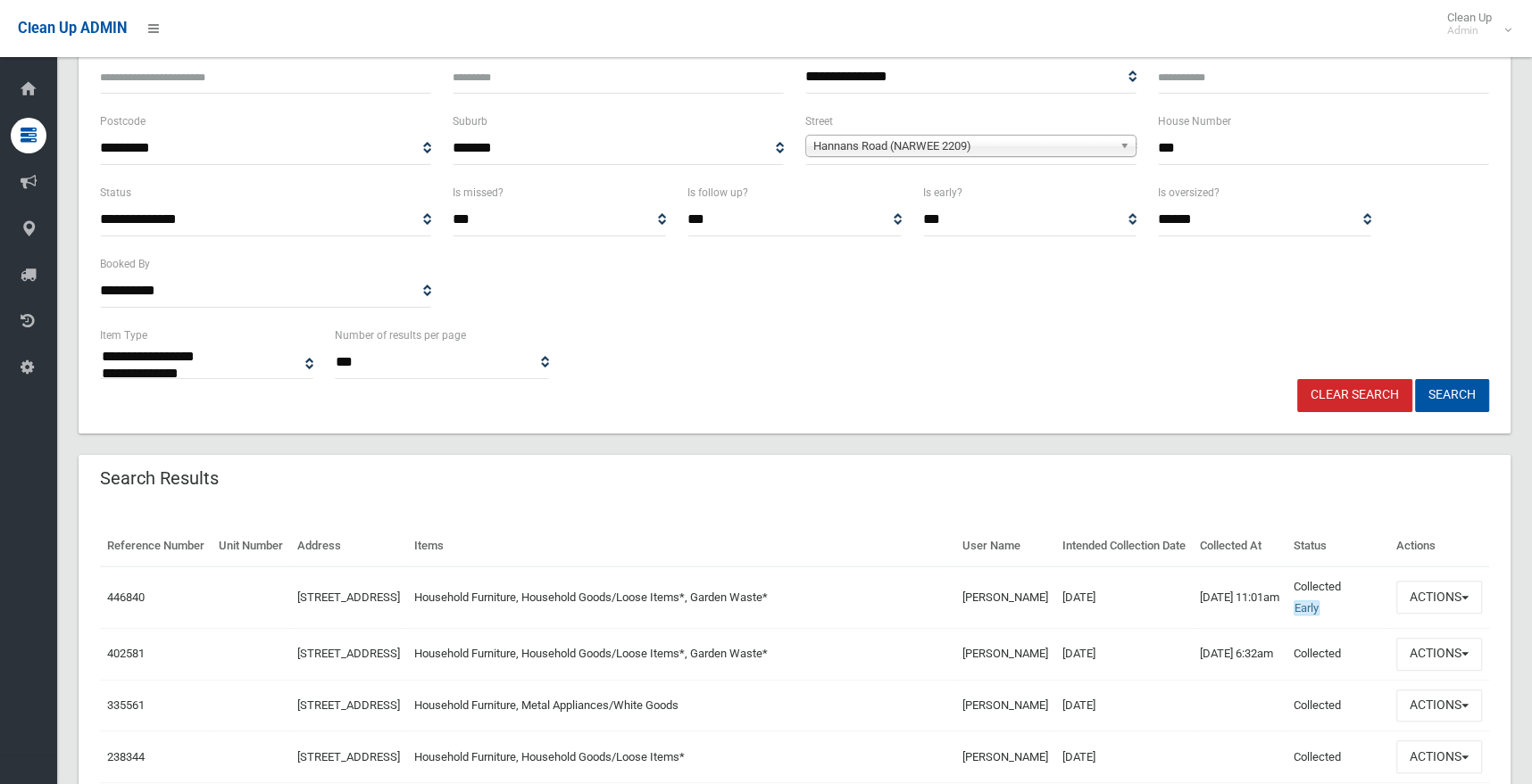
scroll to position [356, 0]
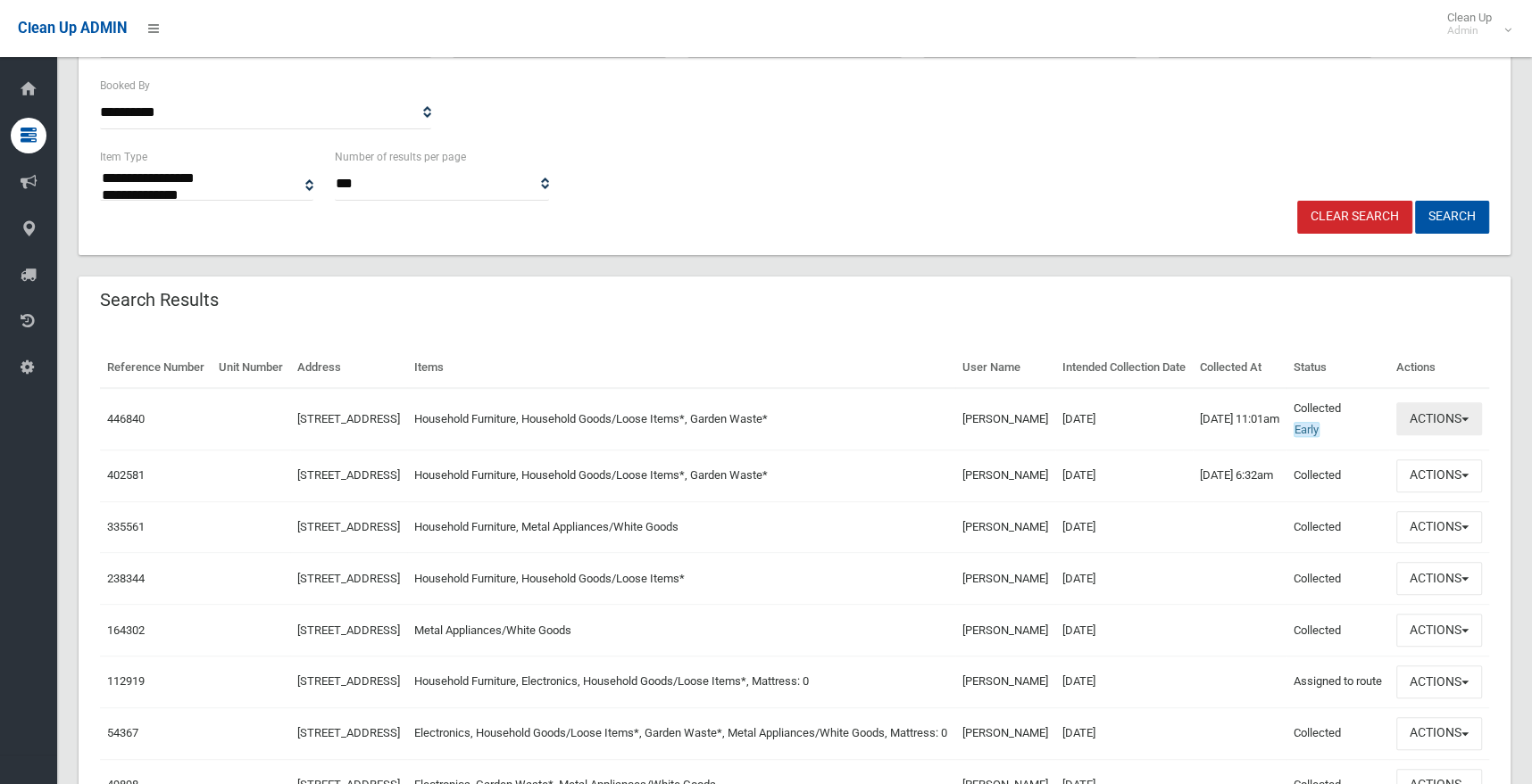
click at [1449, 436] on button "Actions" at bounding box center [1440, 419] width 85 height 33
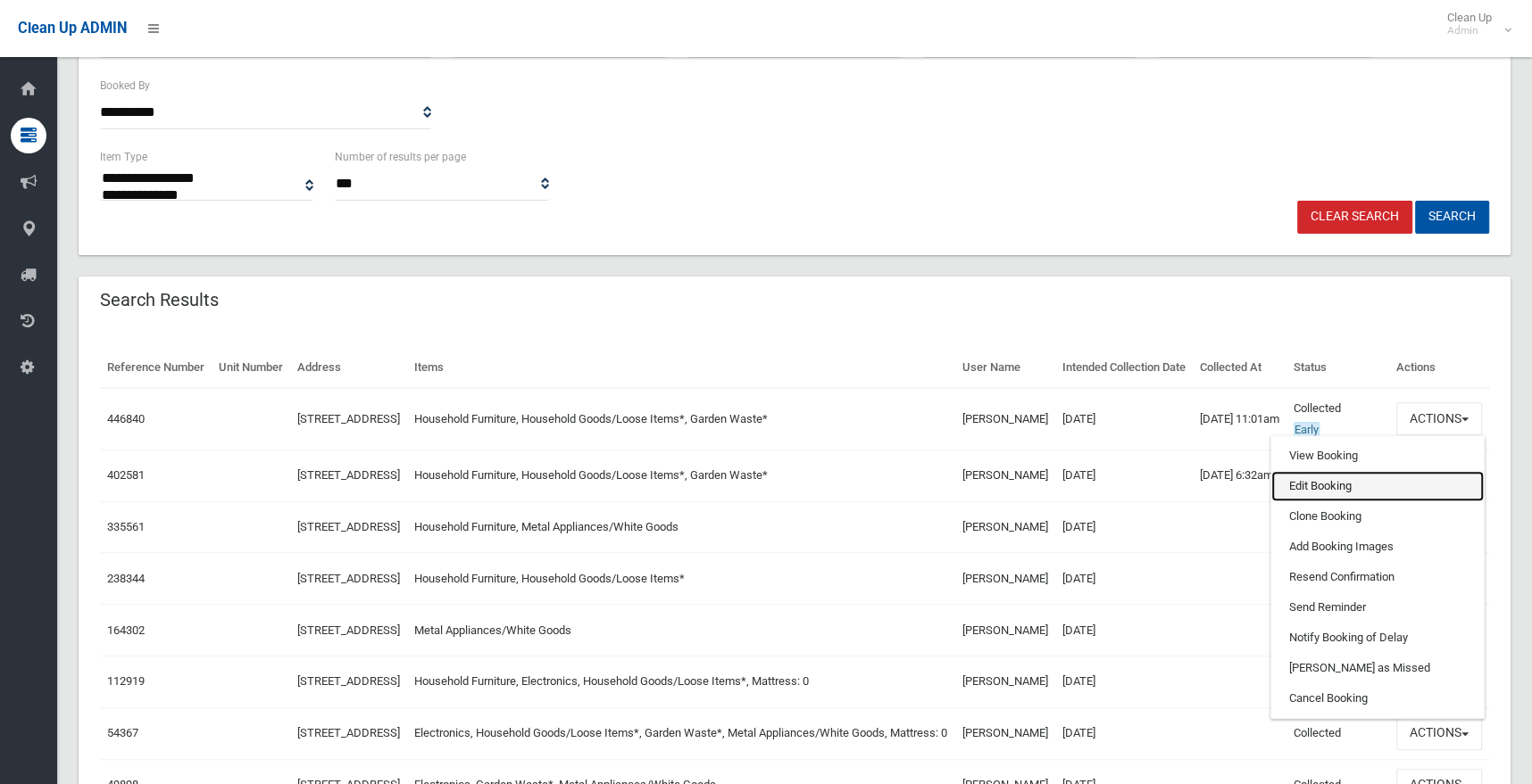
click at [1331, 500] on link "Edit Booking" at bounding box center [1378, 486] width 213 height 30
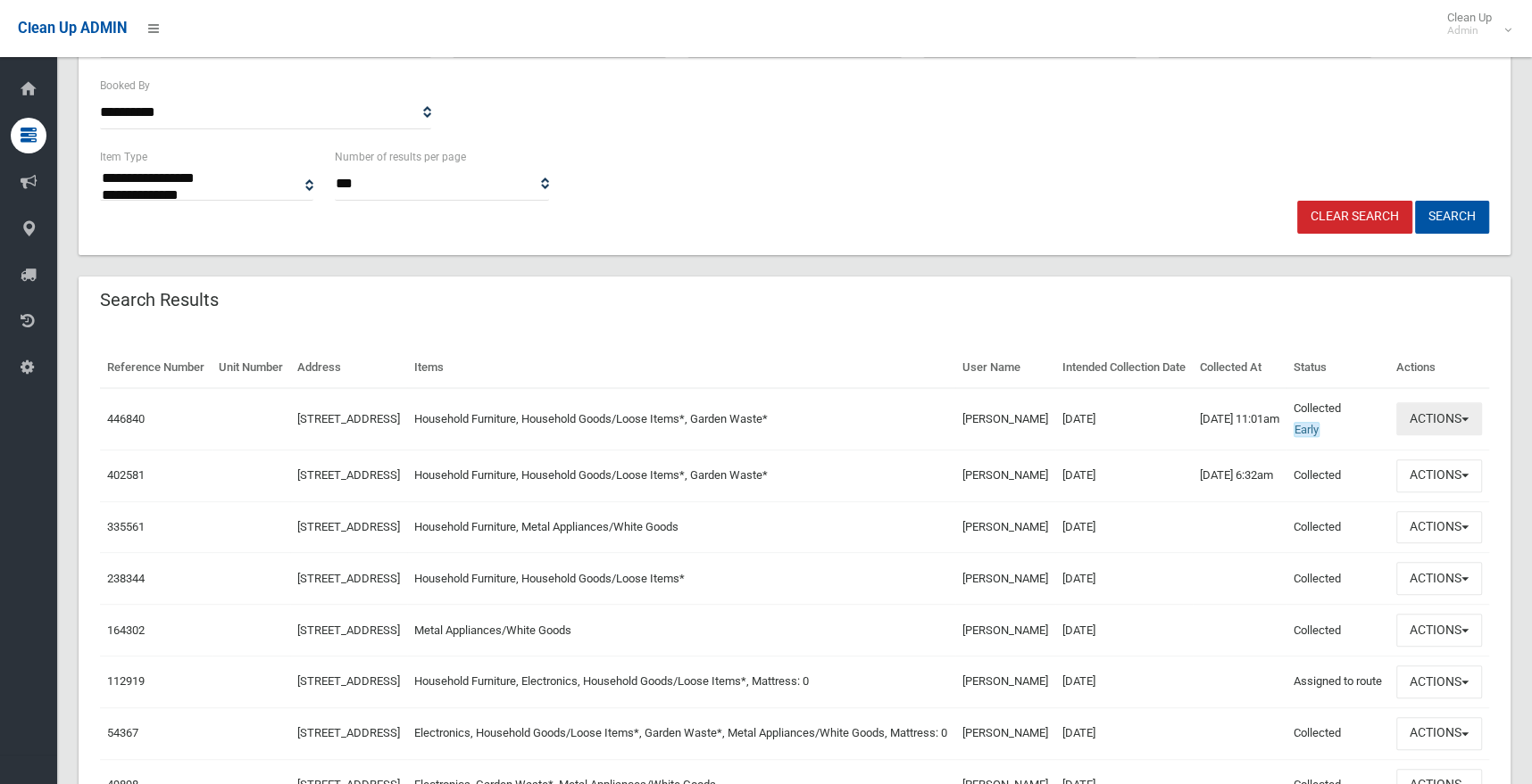
click at [1475, 436] on button "Actions" at bounding box center [1440, 419] width 85 height 33
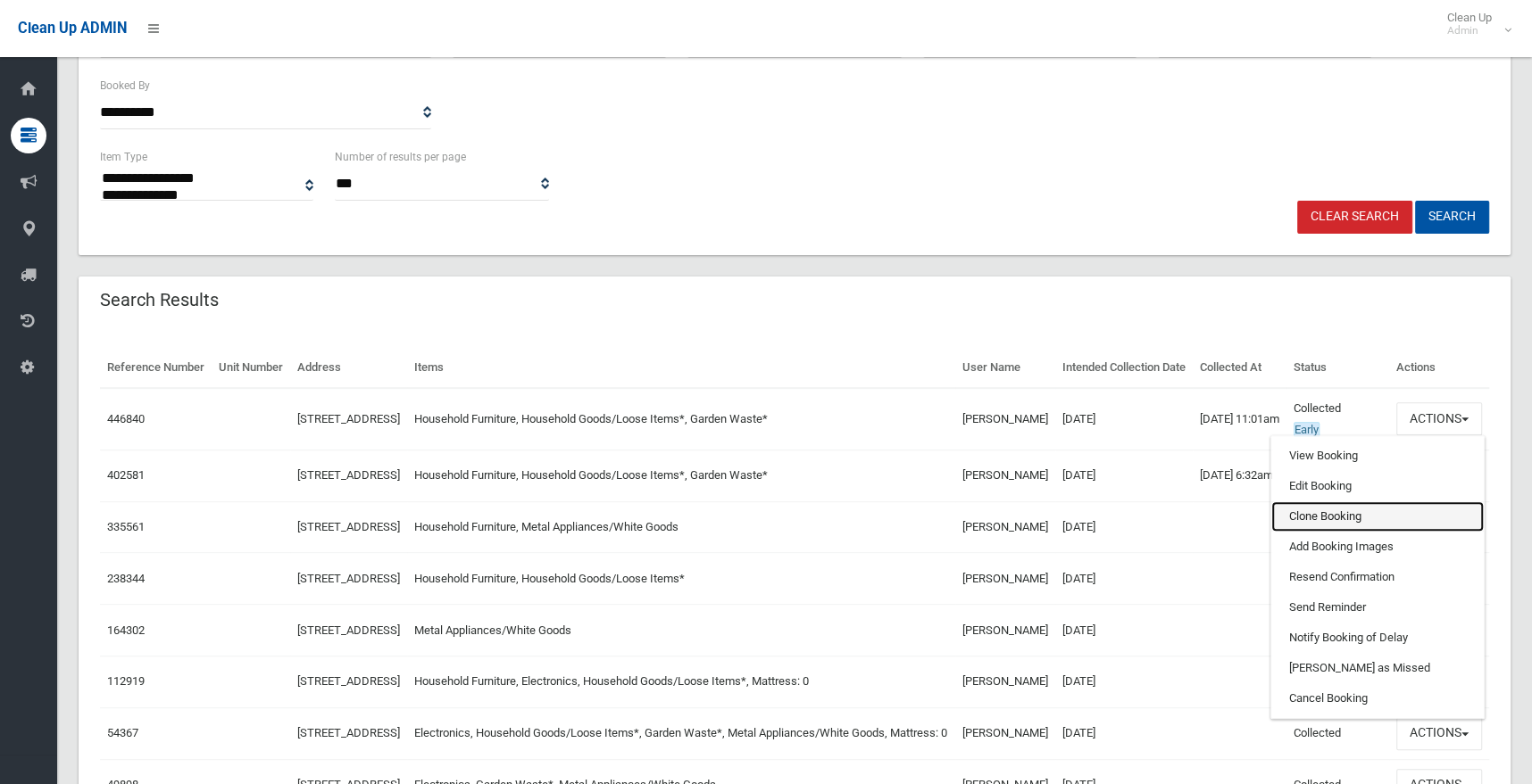
click at [1350, 532] on link "Clone Booking" at bounding box center [1378, 516] width 213 height 30
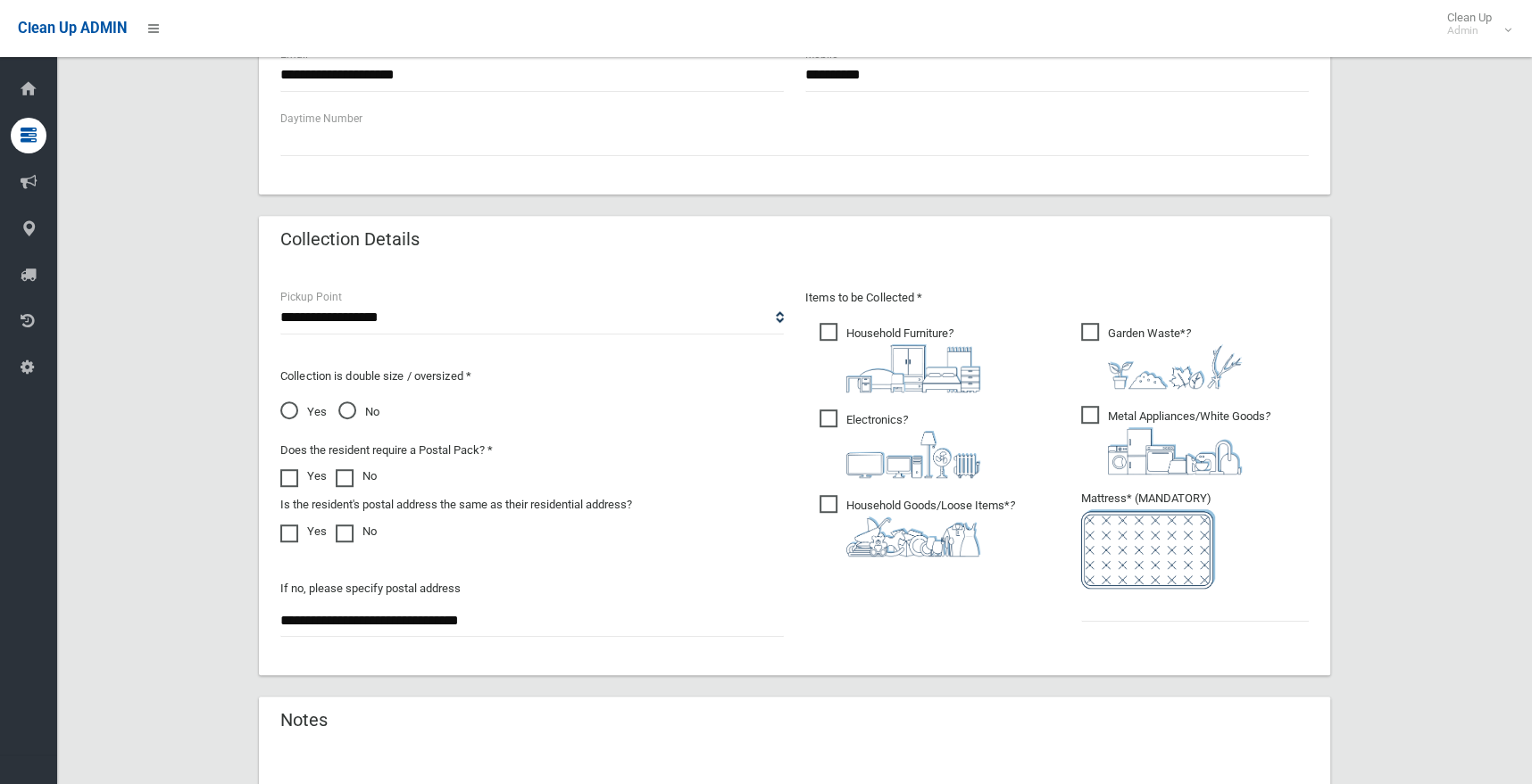
scroll to position [690, 0]
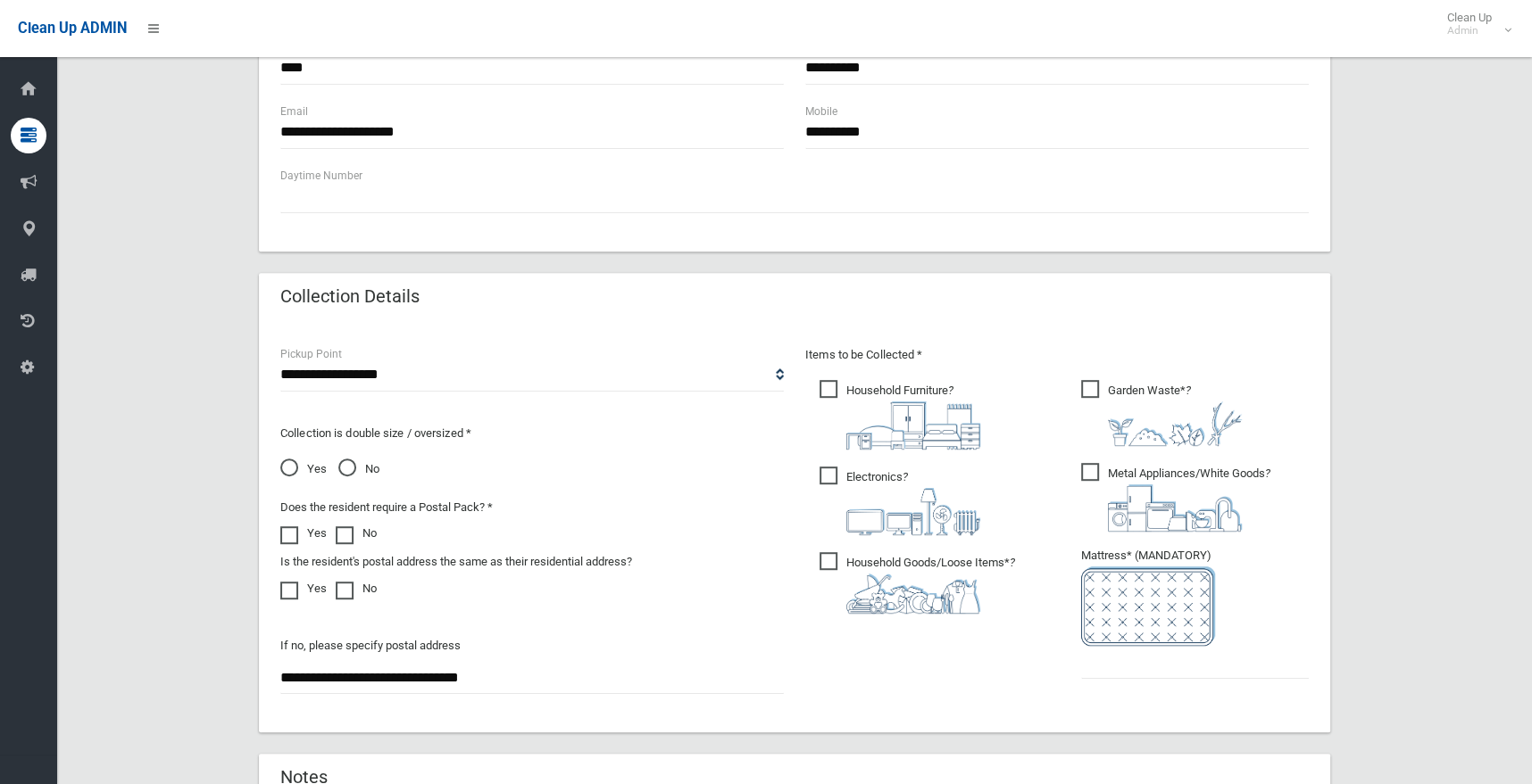
click at [520, 400] on div "**********" at bounding box center [532, 528] width 525 height 367
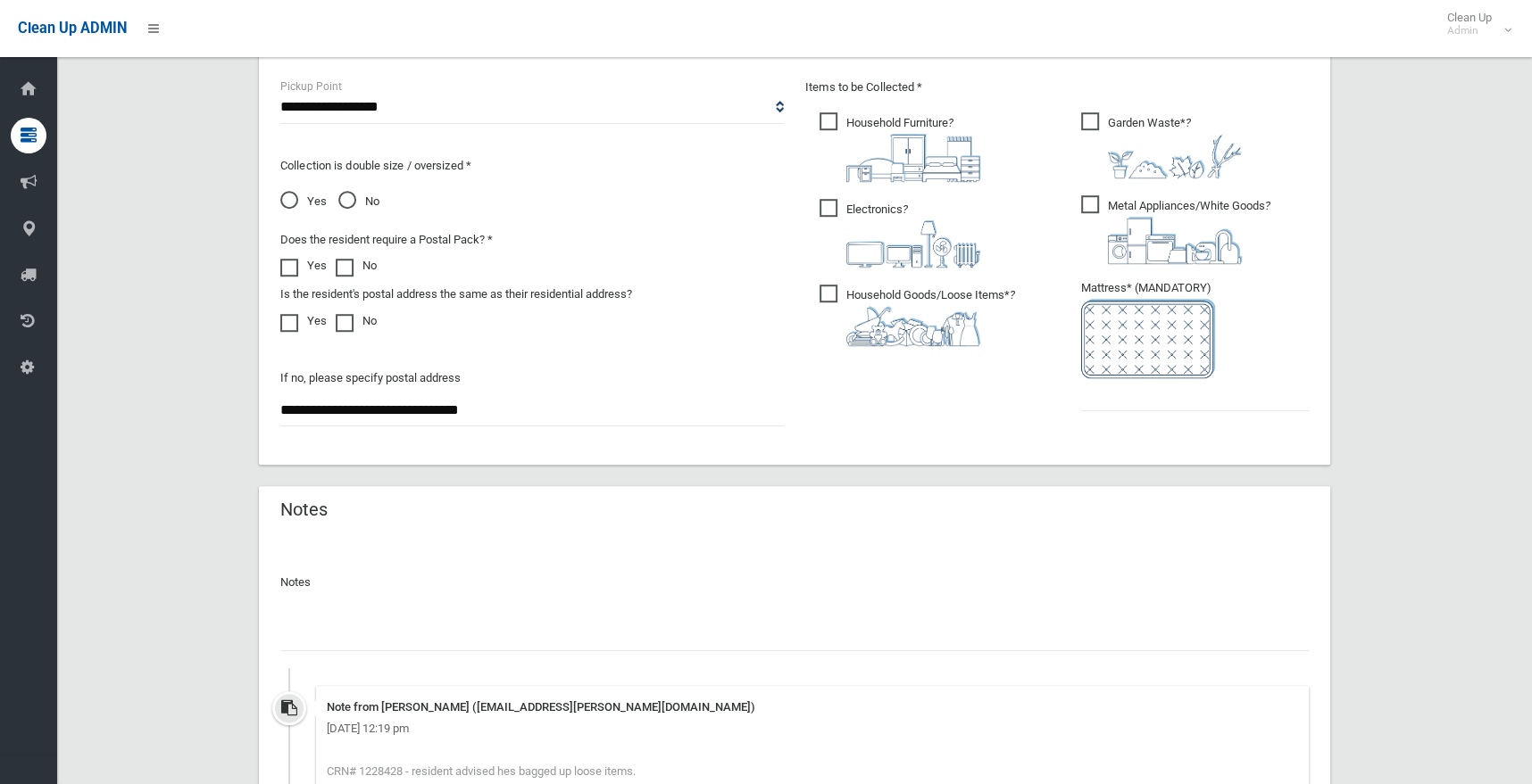
scroll to position [1136, 0]
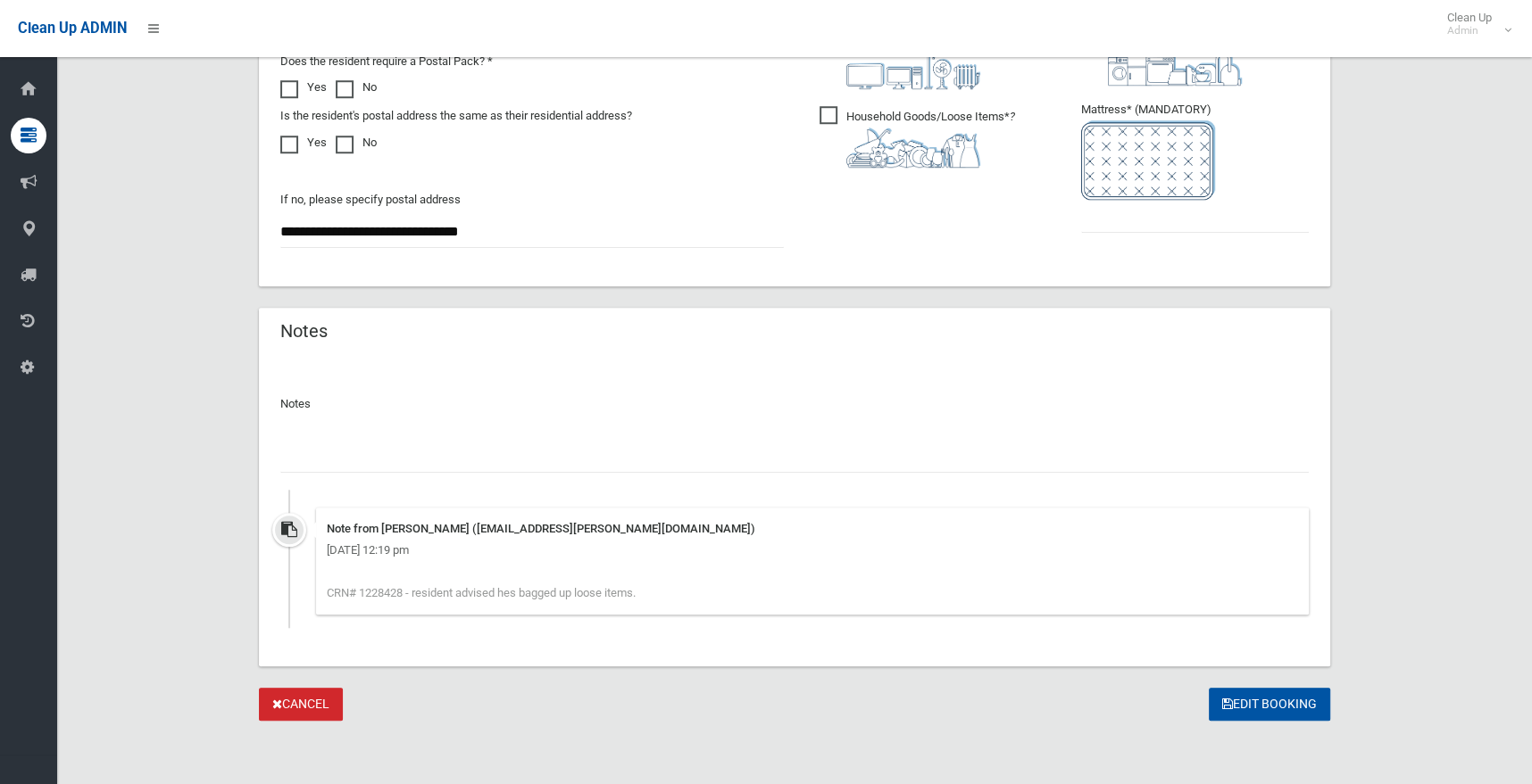
click at [522, 445] on input "text" at bounding box center [795, 456] width 1029 height 33
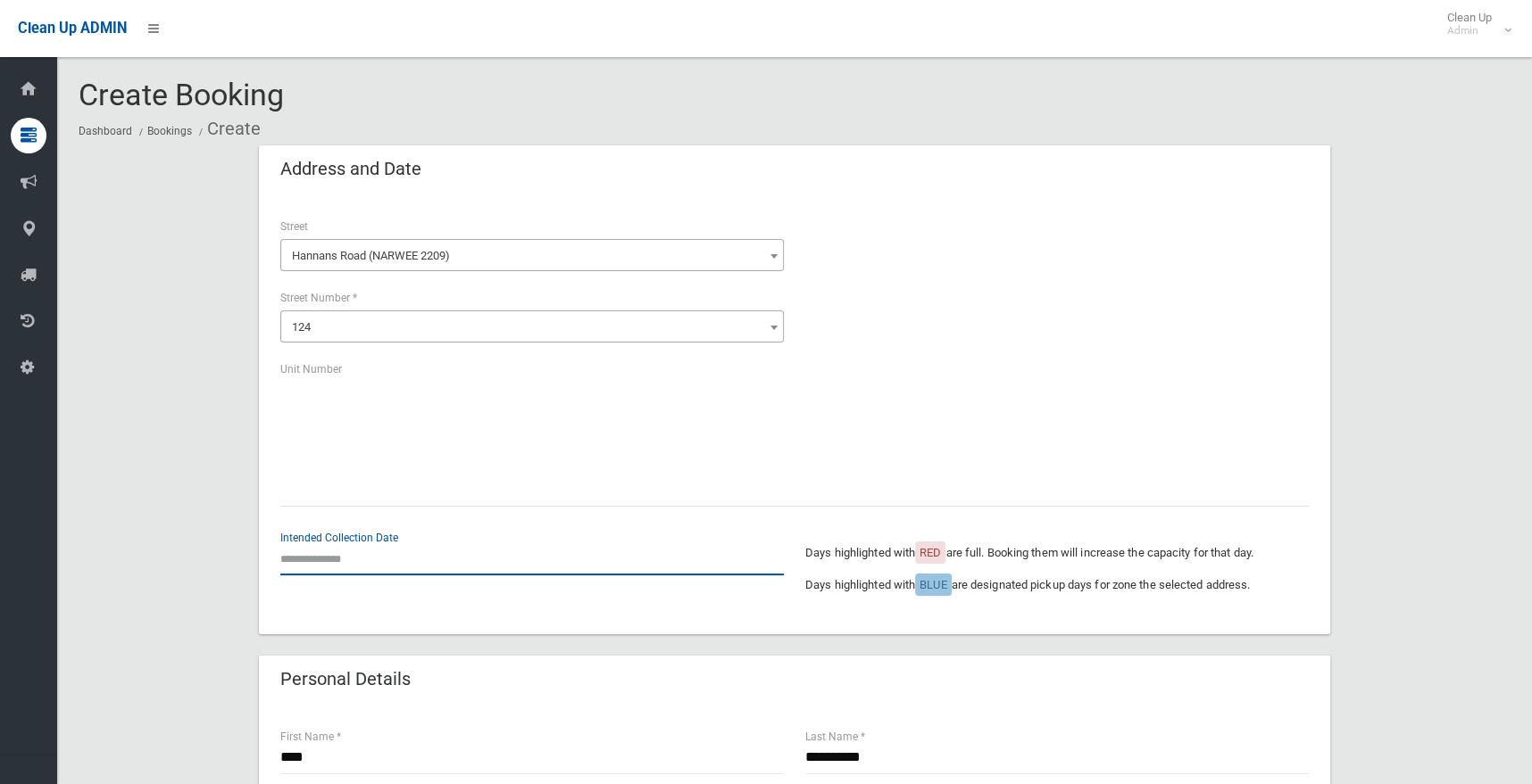
click at [309, 562] on input "text" at bounding box center [532, 559] width 504 height 33
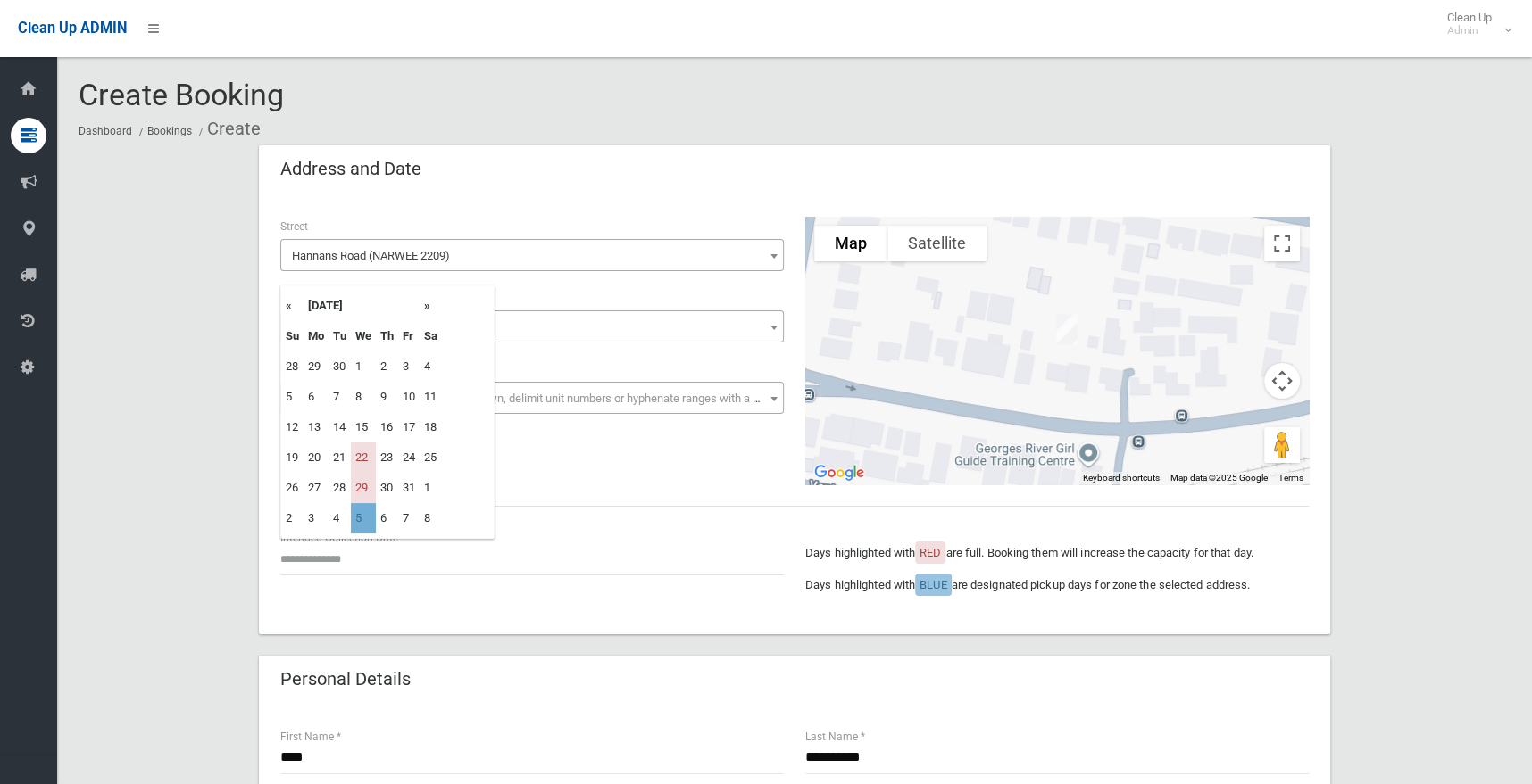
click at [364, 520] on td "5" at bounding box center [363, 518] width 25 height 30
type input "**********"
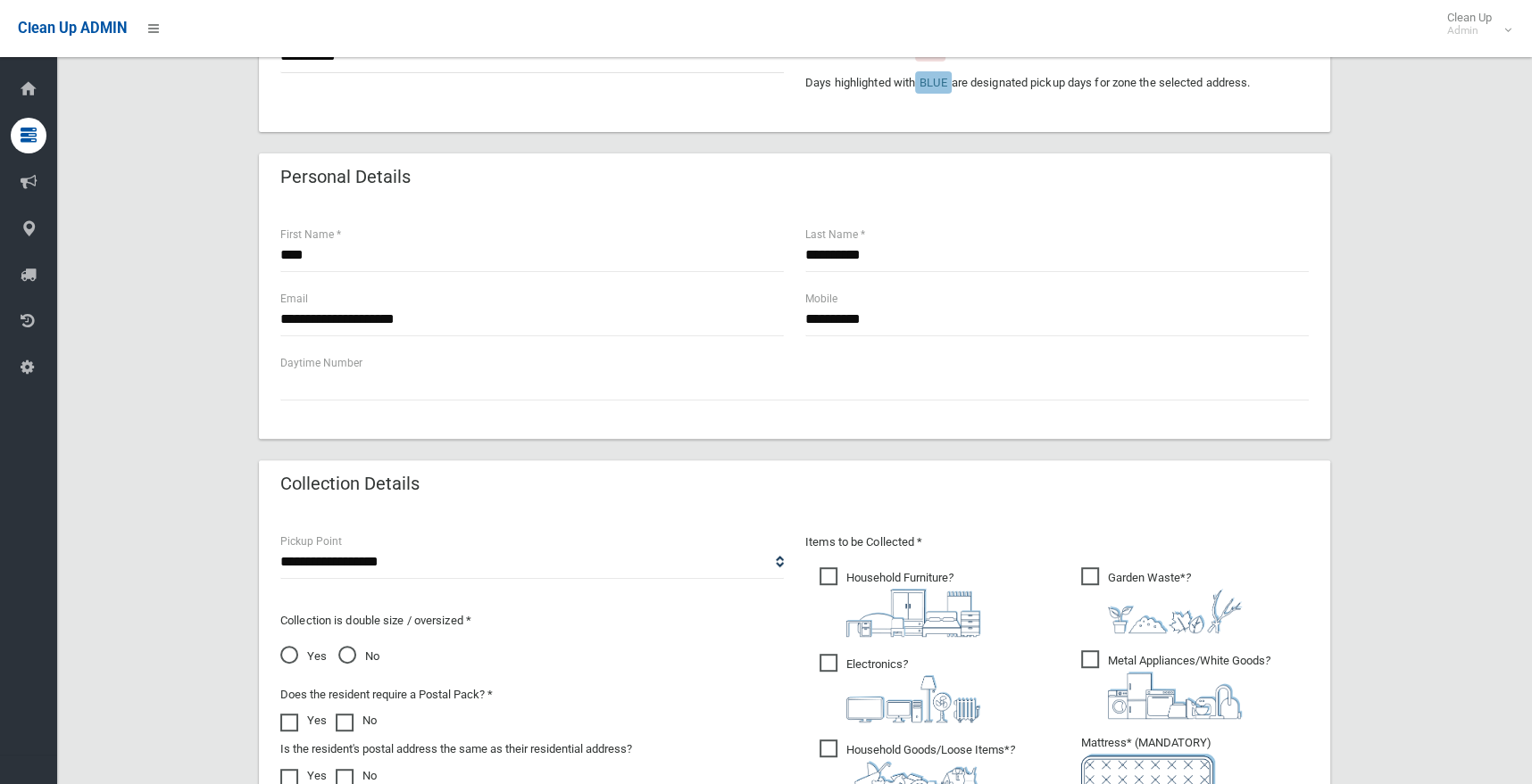
scroll to position [625, 0]
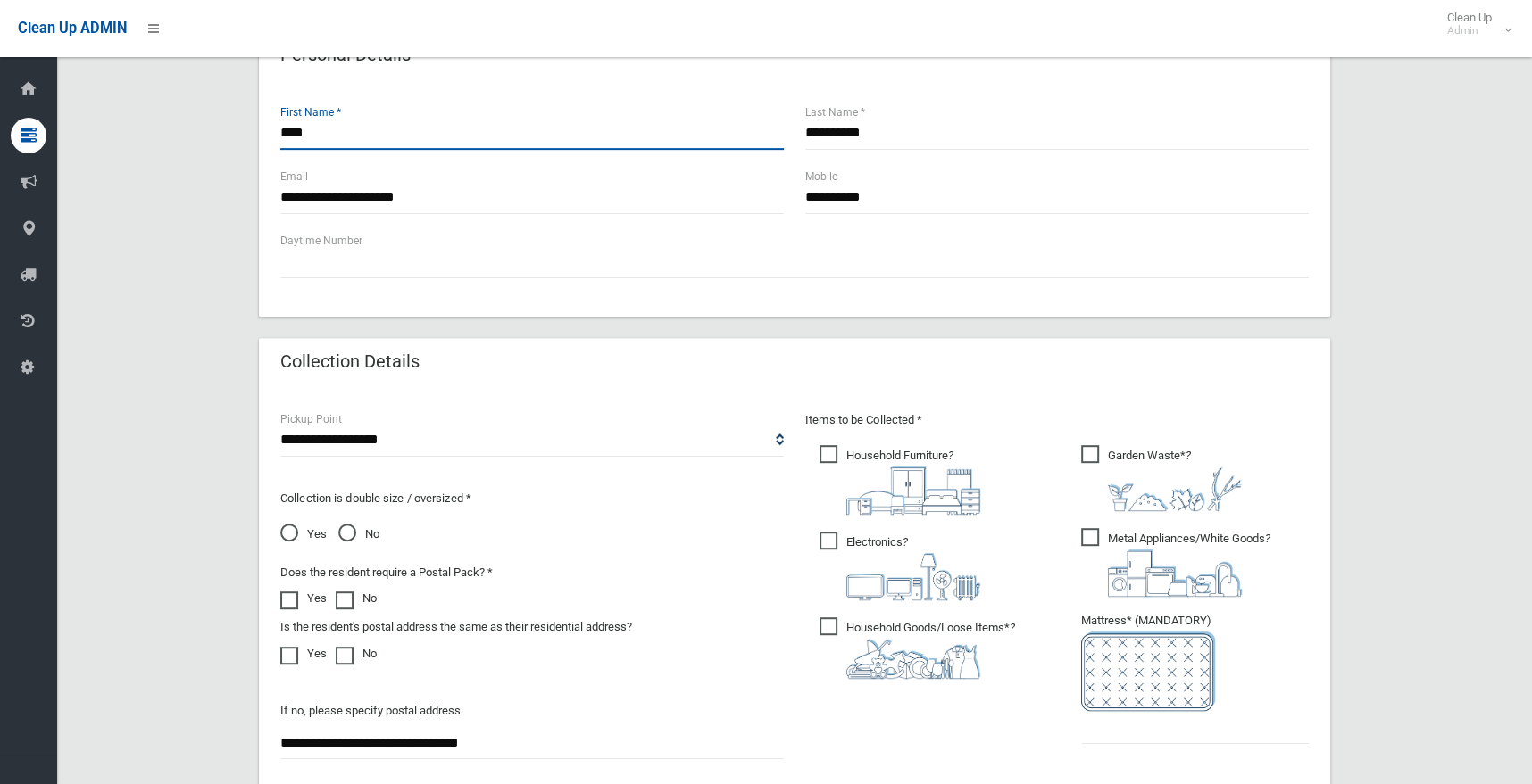
click at [321, 134] on input "****" at bounding box center [532, 133] width 504 height 33
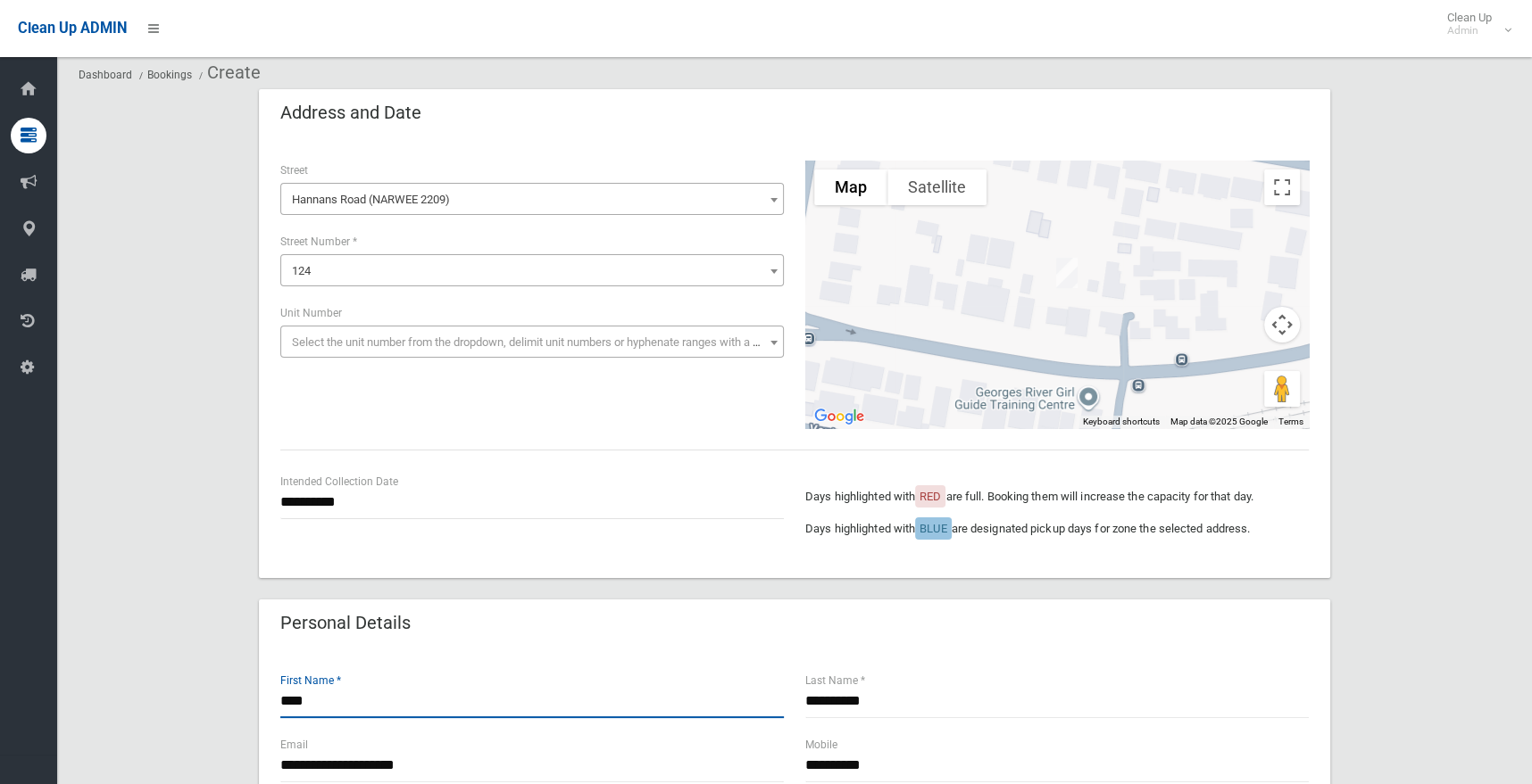
scroll to position [0, 0]
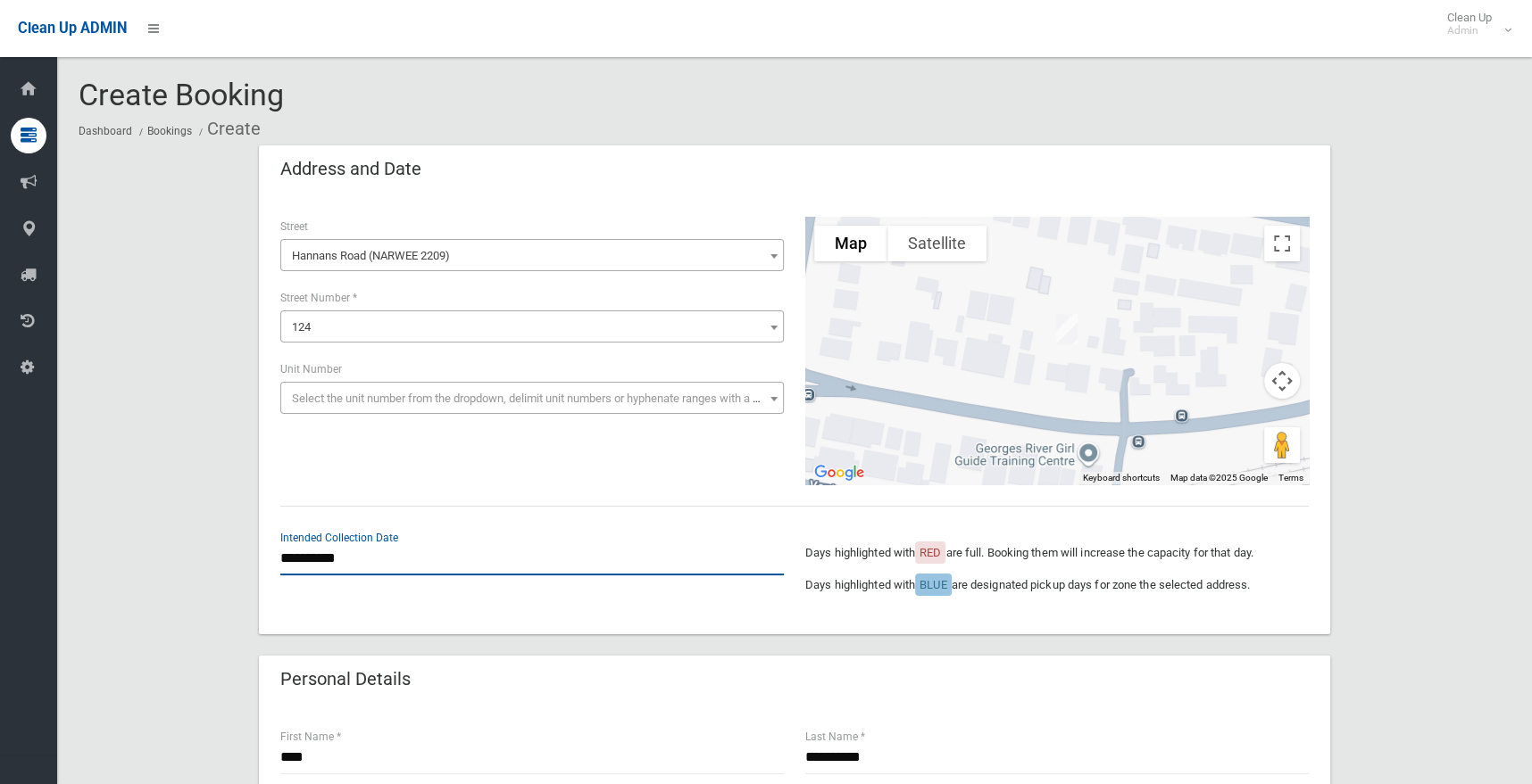
click at [342, 562] on input "**********" at bounding box center [532, 559] width 504 height 33
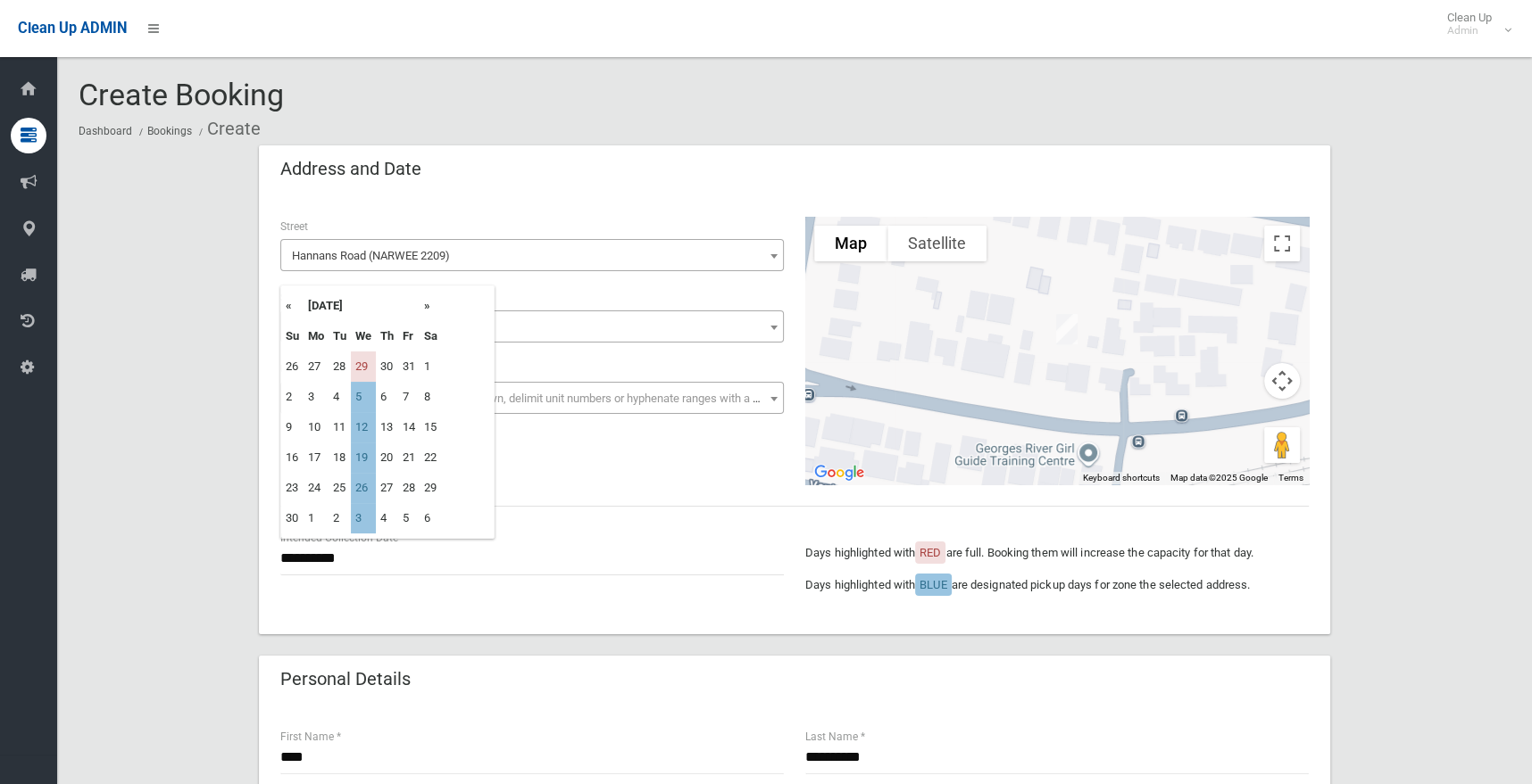
click at [516, 702] on div "Personal Details" at bounding box center [795, 681] width 1072 height 50
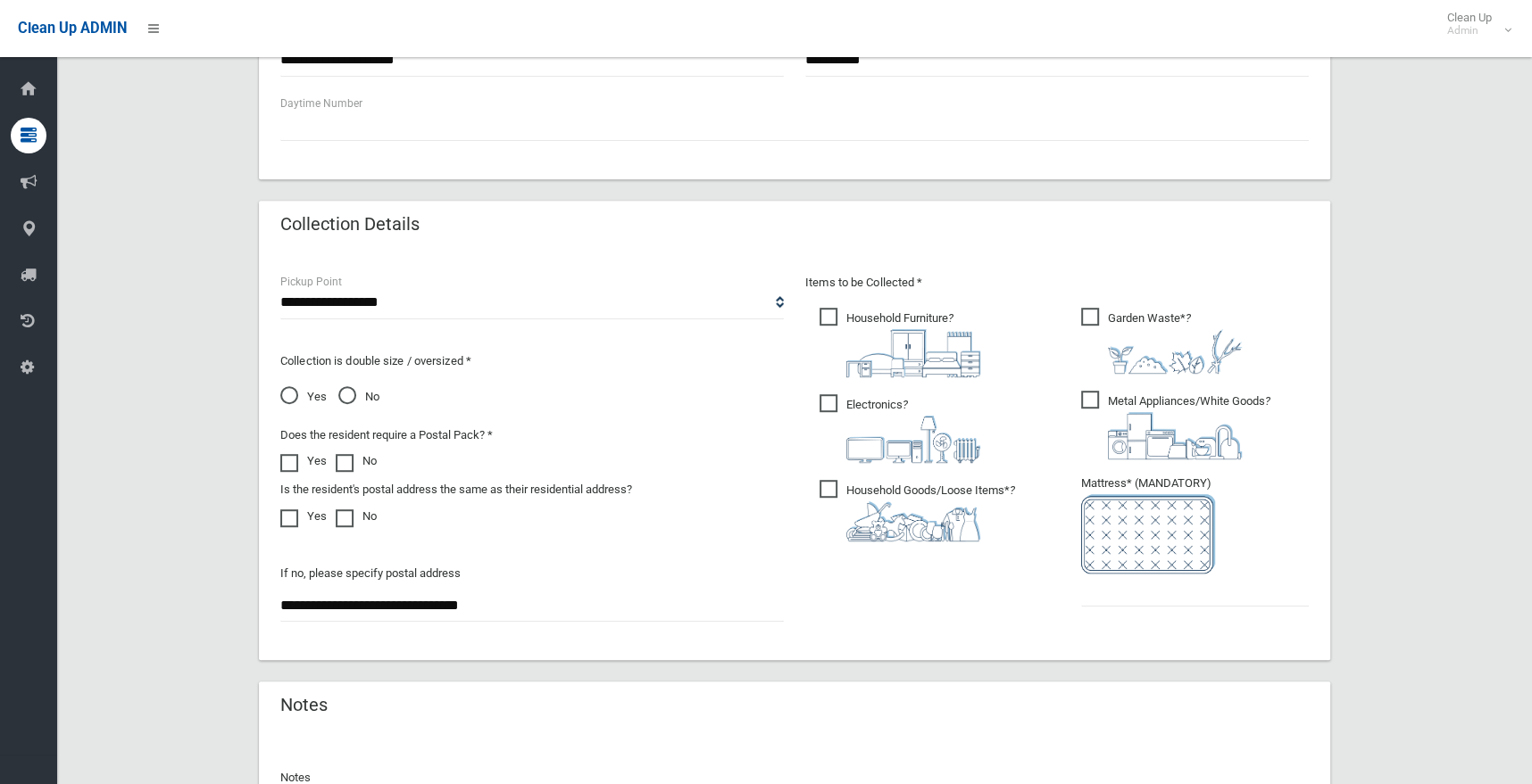
scroll to position [802, 0]
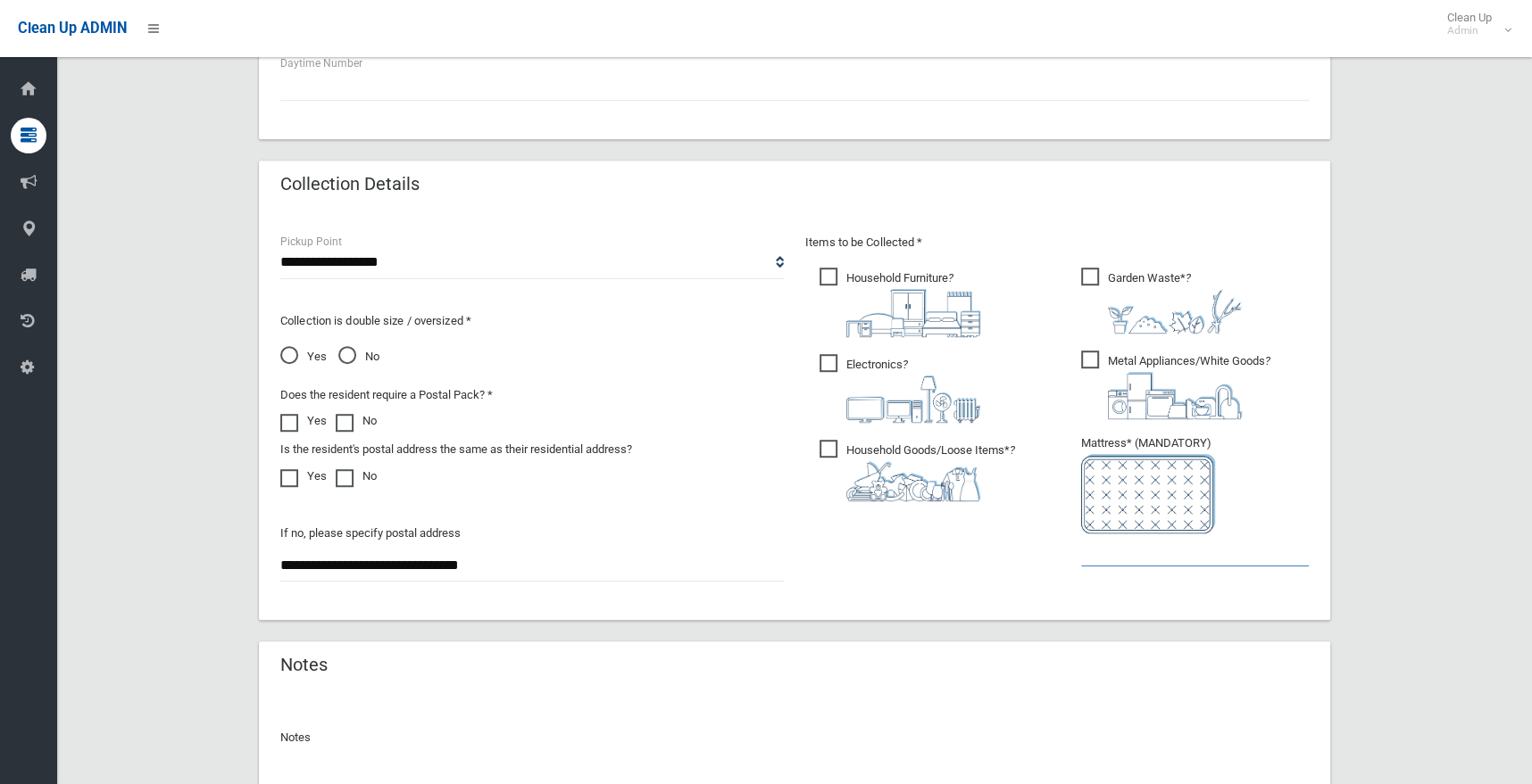
click at [1103, 561] on input "text" at bounding box center [1195, 550] width 228 height 33
type input "*"
click at [1097, 362] on span "Metal Appliances/White Goods ?" at bounding box center [1176, 384] width 189 height 69
click at [1089, 350] on span "Metal Appliances/White Goods ?" at bounding box center [1176, 384] width 189 height 69
drag, startPoint x: 1106, startPoint y: 280, endPoint x: 1080, endPoint y: 282, distance: 26.1
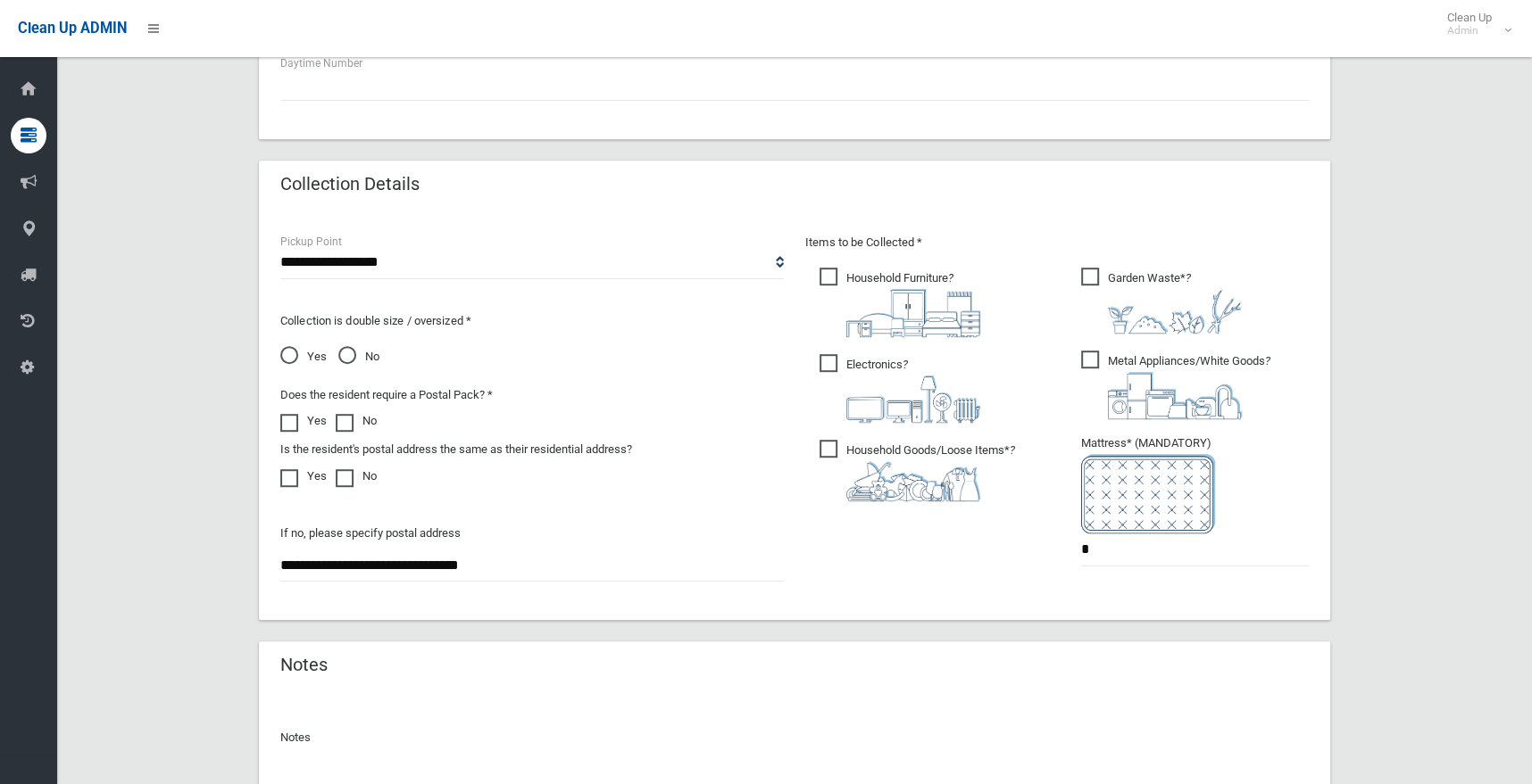
click at [1105, 281] on span "Garden Waste* ?" at bounding box center [1162, 301] width 161 height 66
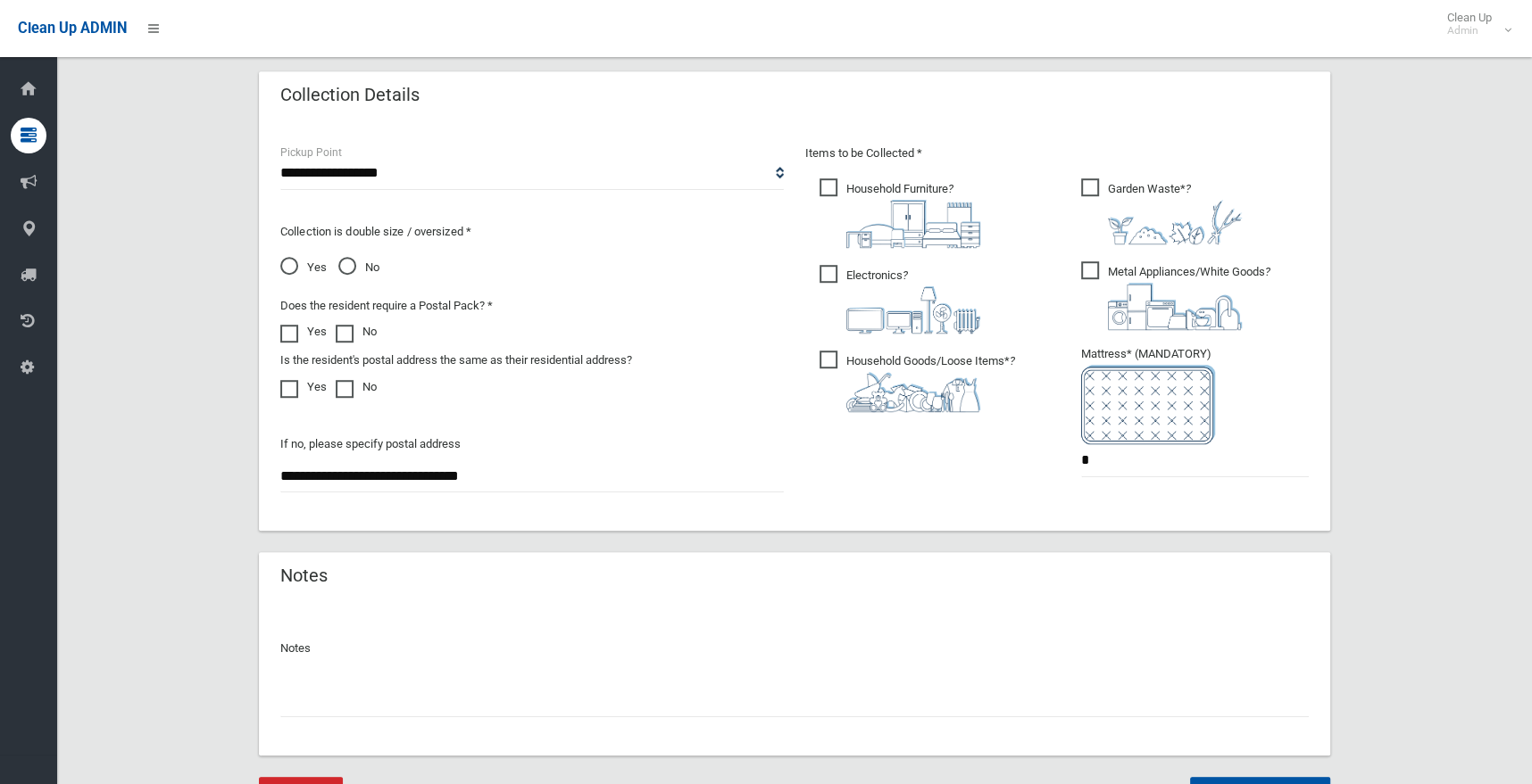
scroll to position [981, 0]
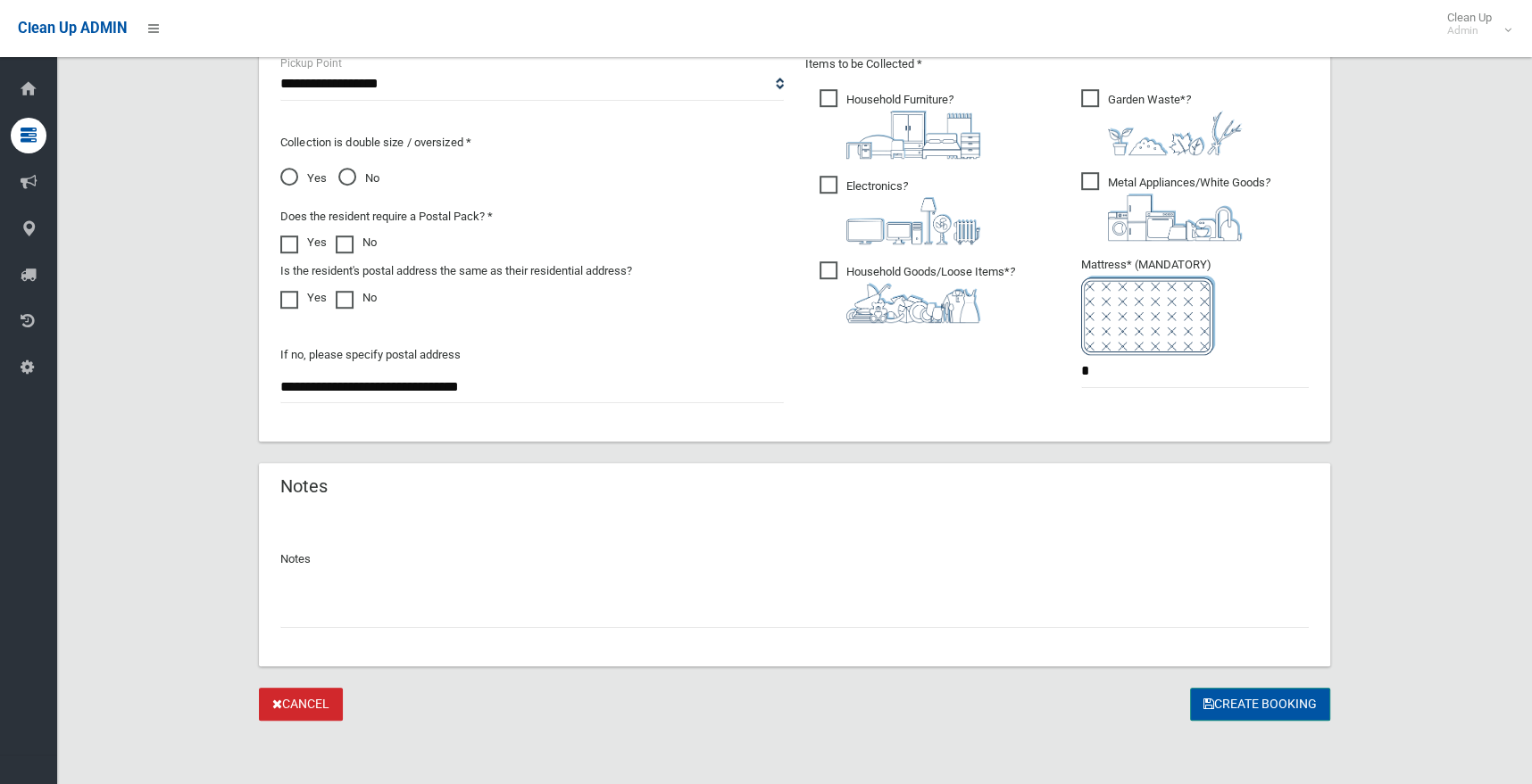
click at [1238, 701] on button "Create Booking" at bounding box center [1260, 704] width 140 height 33
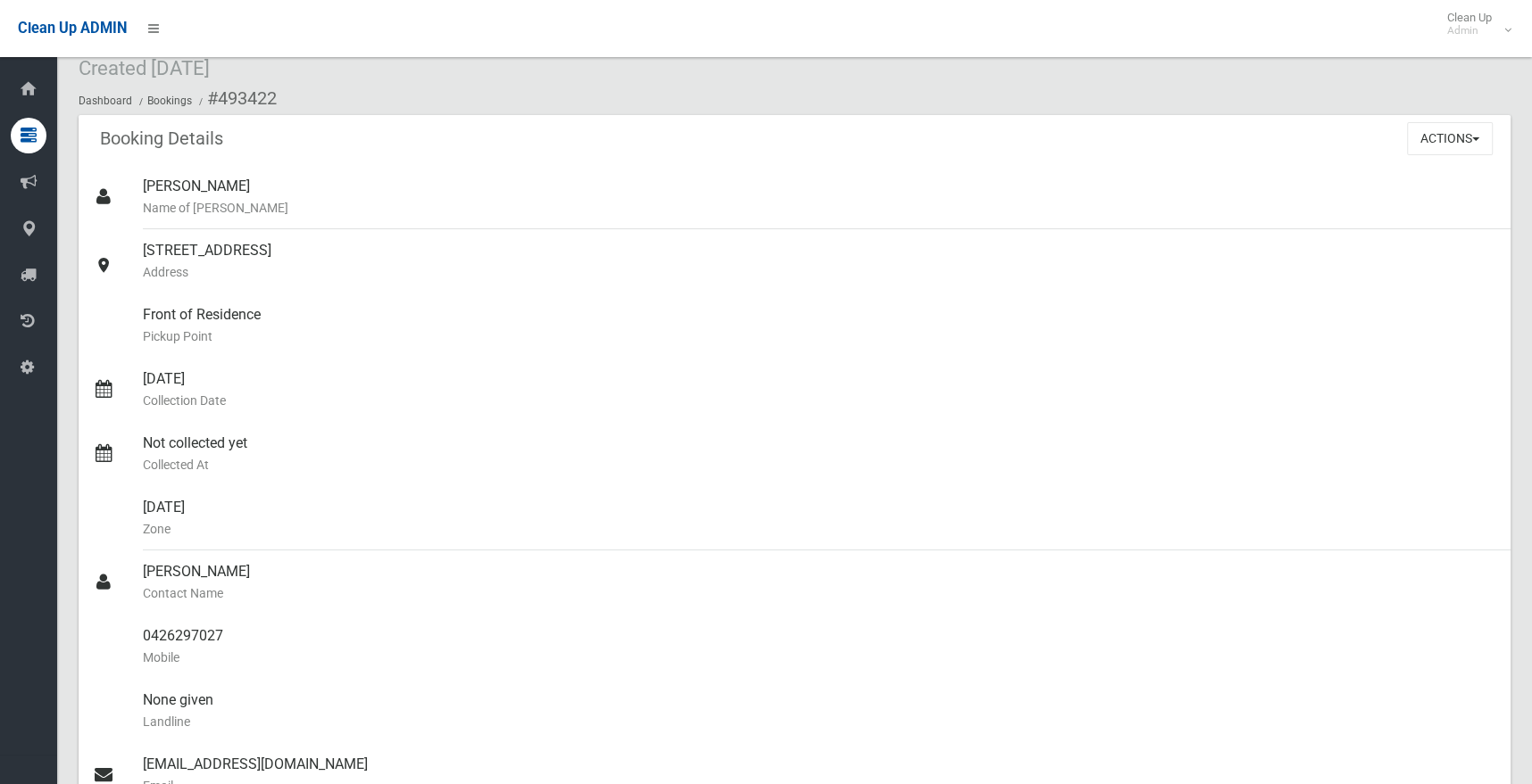
scroll to position [59, 0]
